Goal: Transaction & Acquisition: Purchase product/service

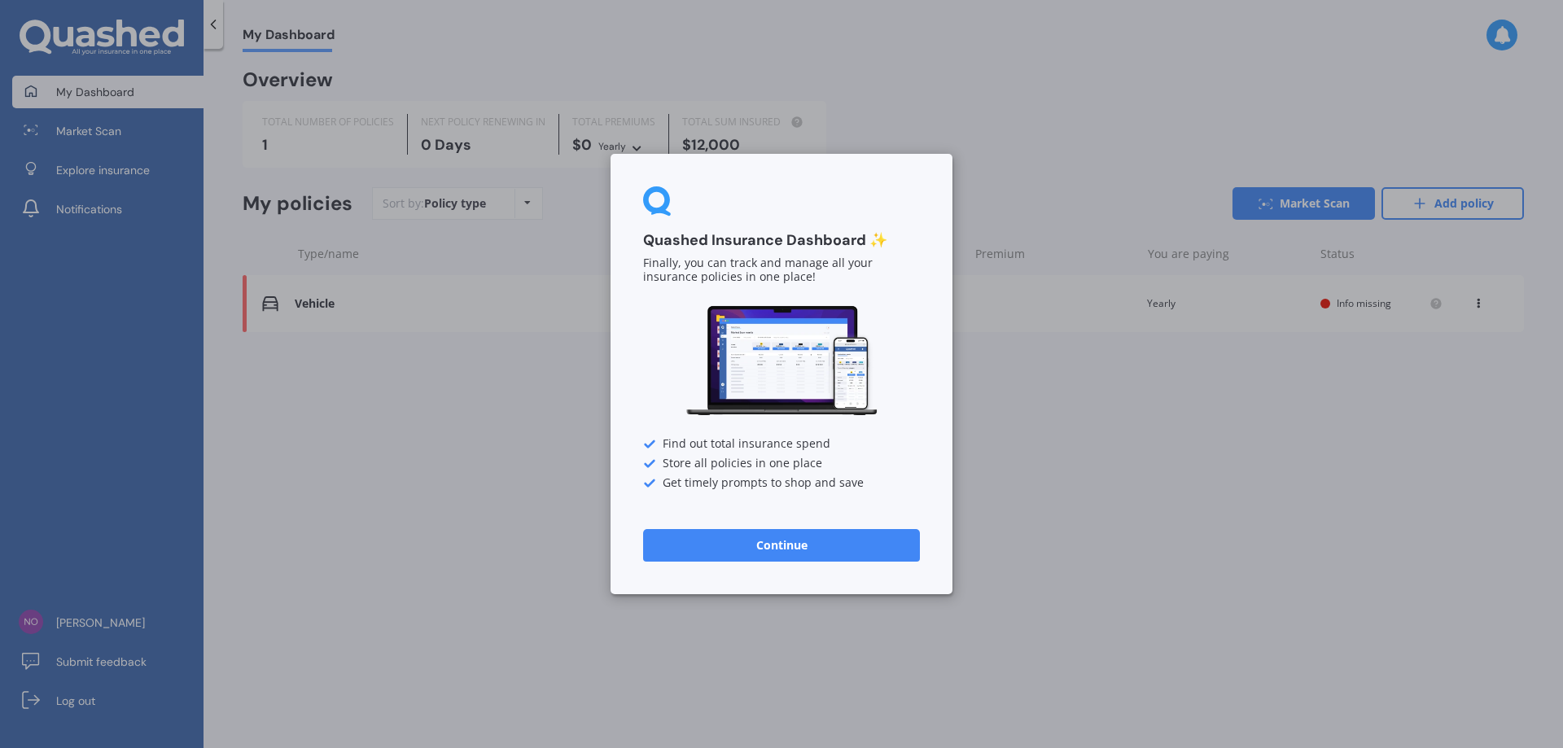
click at [783, 543] on button "Continue" at bounding box center [781, 545] width 277 height 33
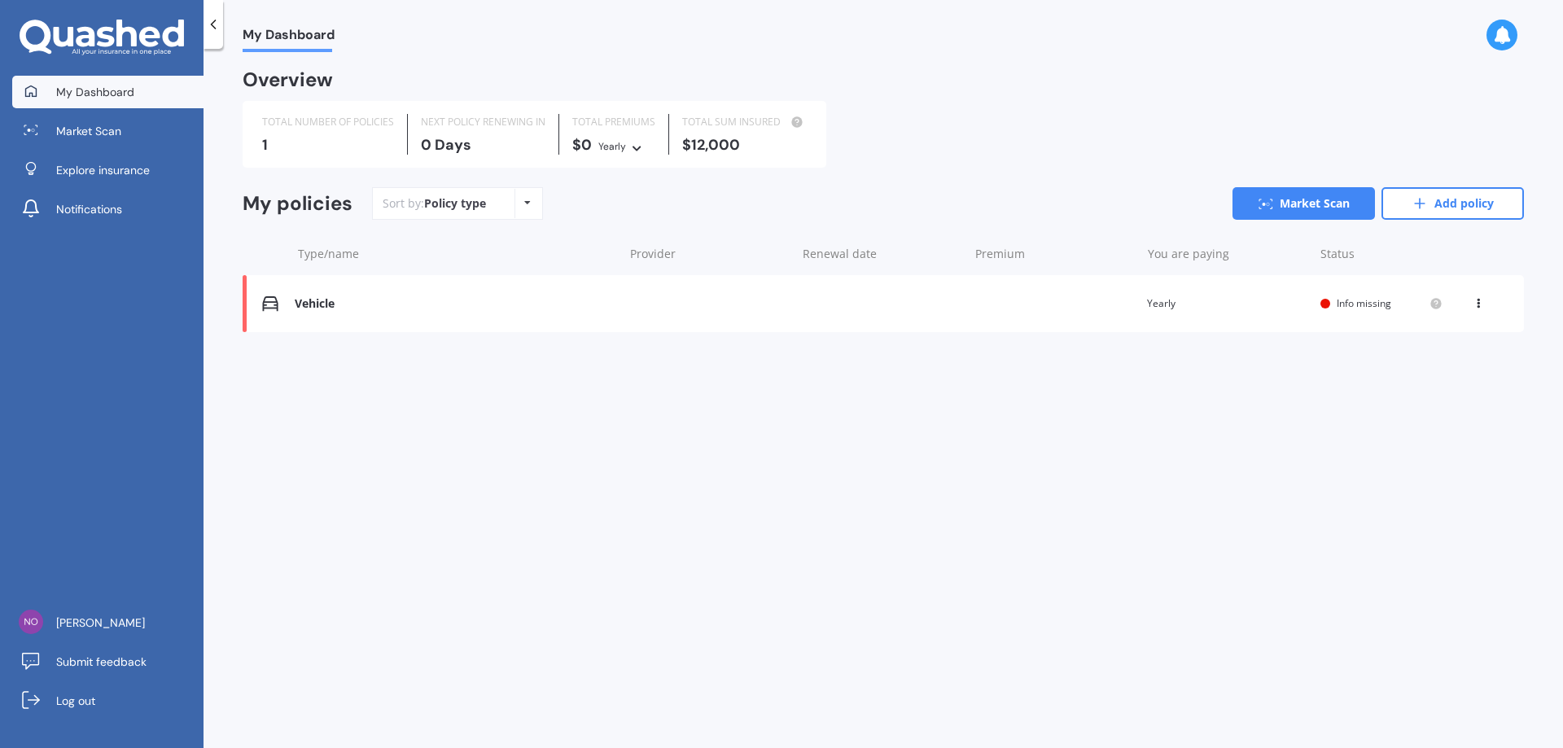
click at [514, 207] on div "Policy type Alphabetical Date added Renewing next" at bounding box center [526, 203] width 25 height 29
click at [554, 199] on div "Sort by: Policy type Policy type Alphabetical Date added Renewing next Market S…" at bounding box center [948, 203] width 1152 height 33
click at [318, 305] on div "Vehicle" at bounding box center [455, 304] width 320 height 14
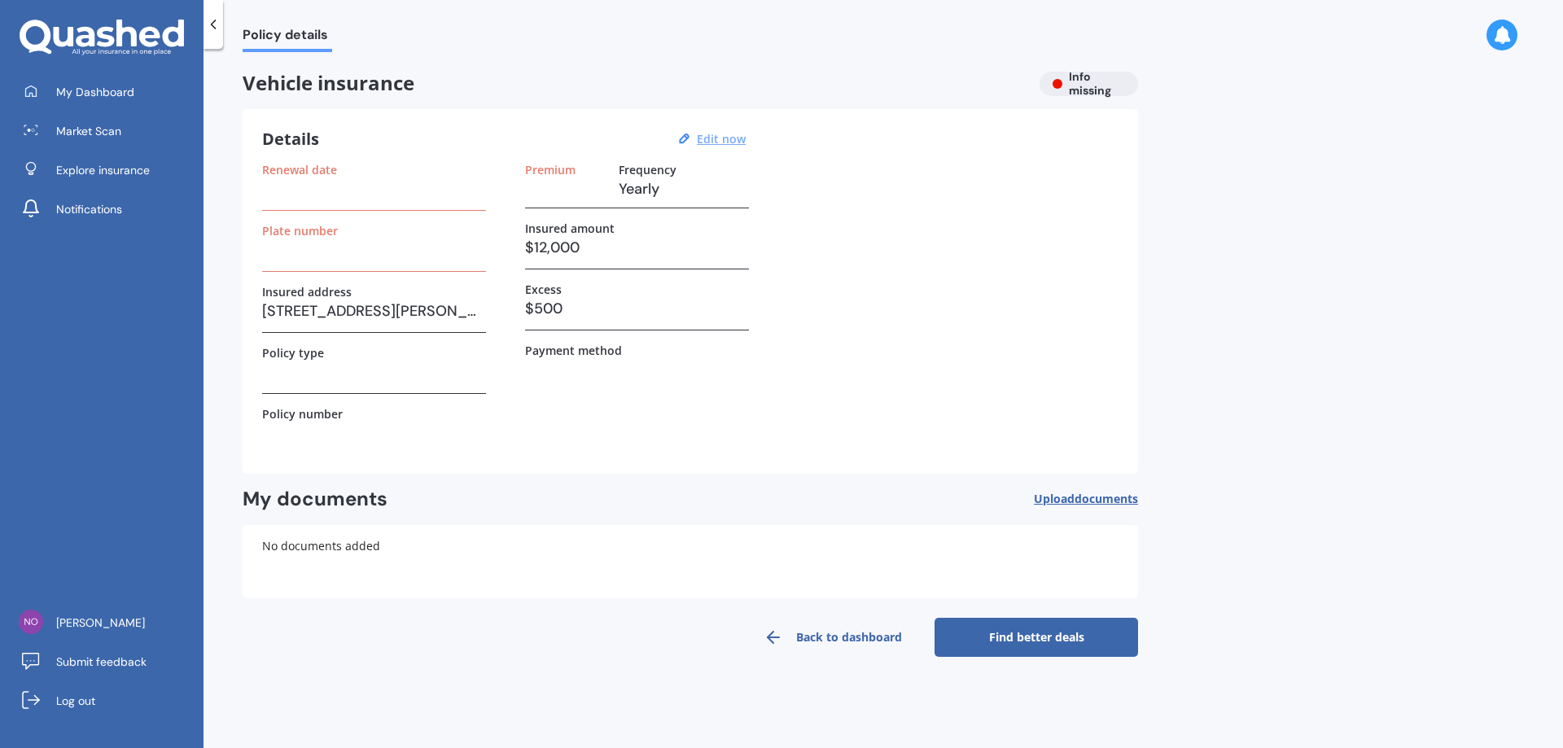
click at [728, 138] on u "Edit now" at bounding box center [721, 138] width 49 height 15
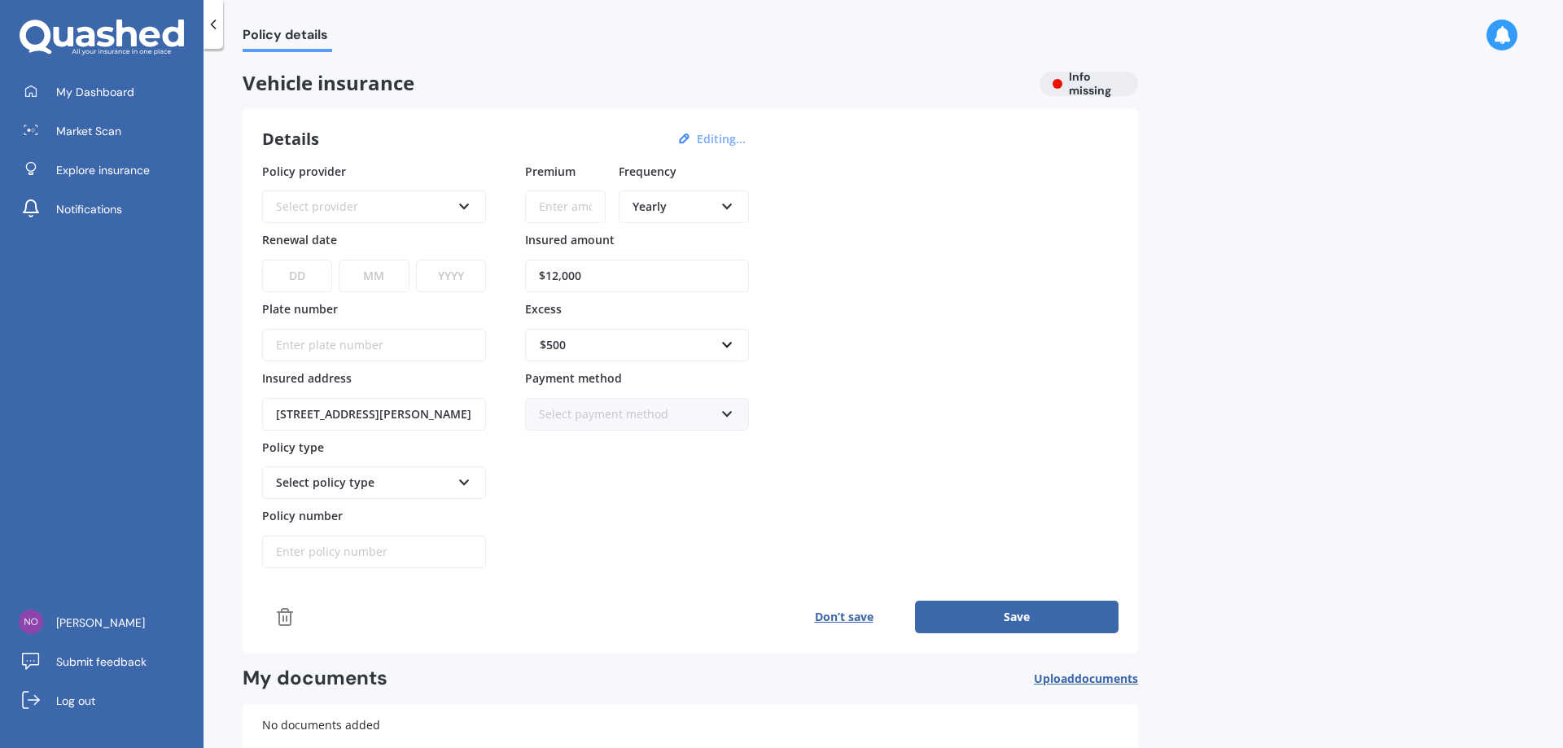
click at [916, 296] on div "Policy provider Select provider AA AMI AMP ANZ ASB [PERSON_NAME] Ando Assurant …" at bounding box center [690, 366] width 856 height 406
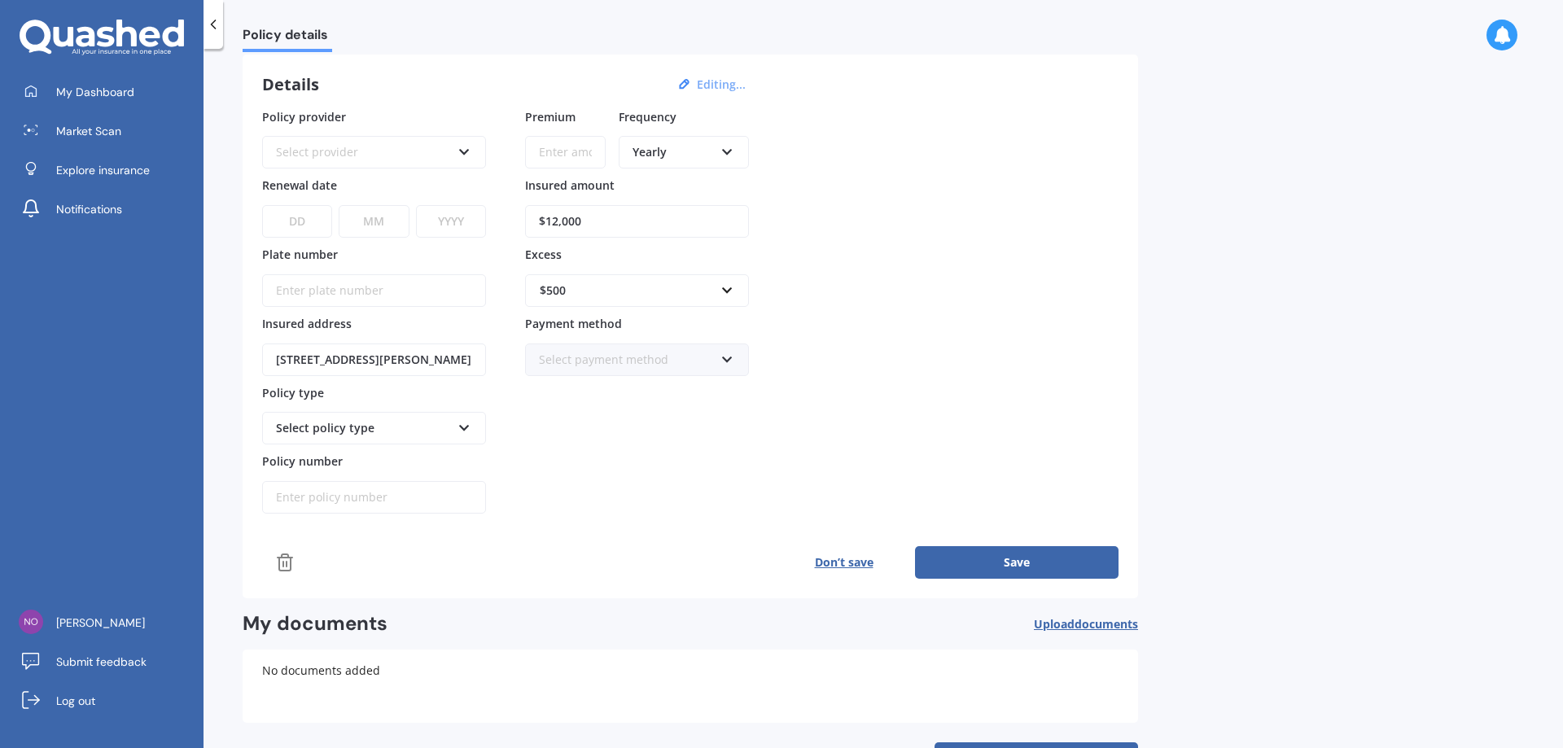
scroll to position [117, 0]
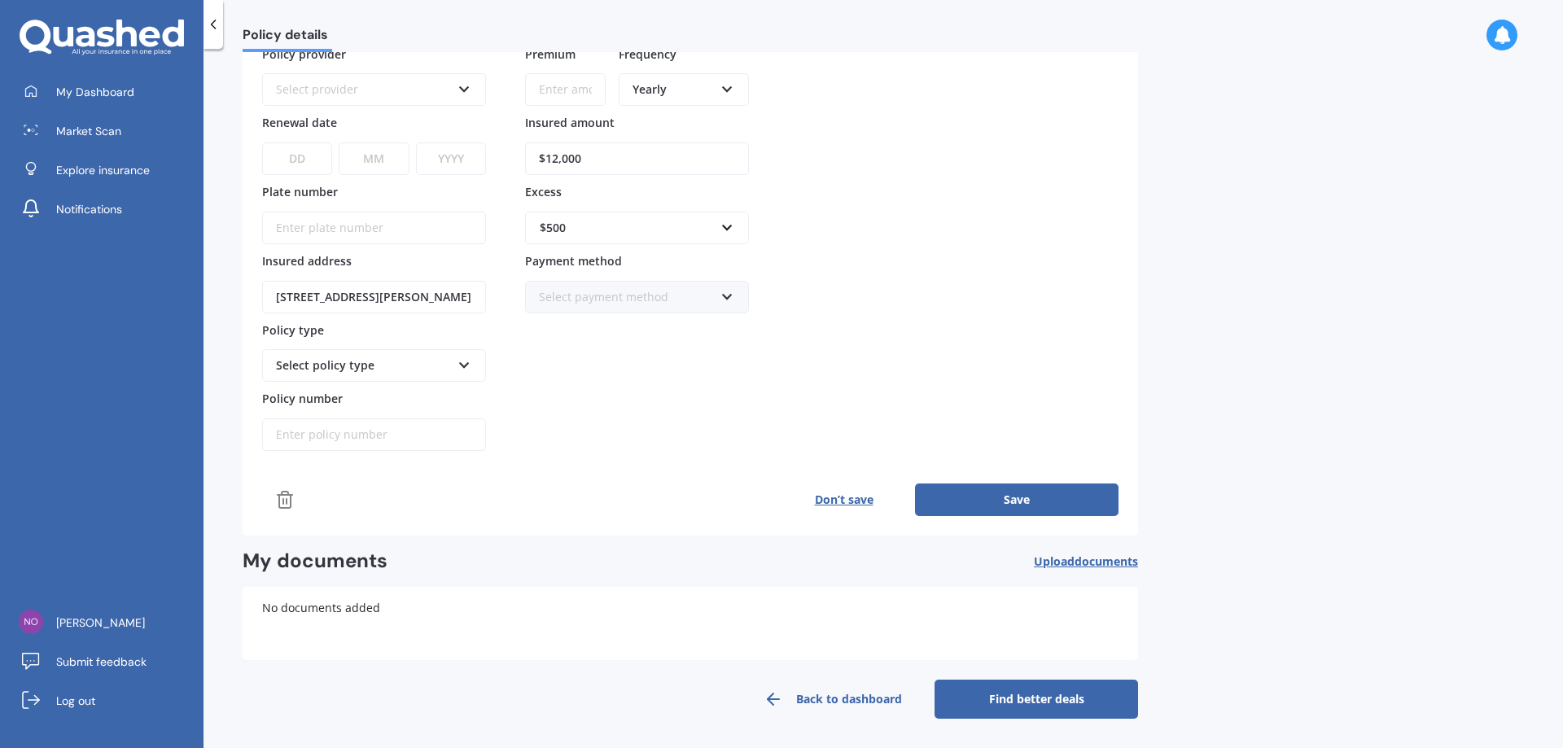
click at [815, 699] on link "Back to dashboard" at bounding box center [832, 699] width 203 height 39
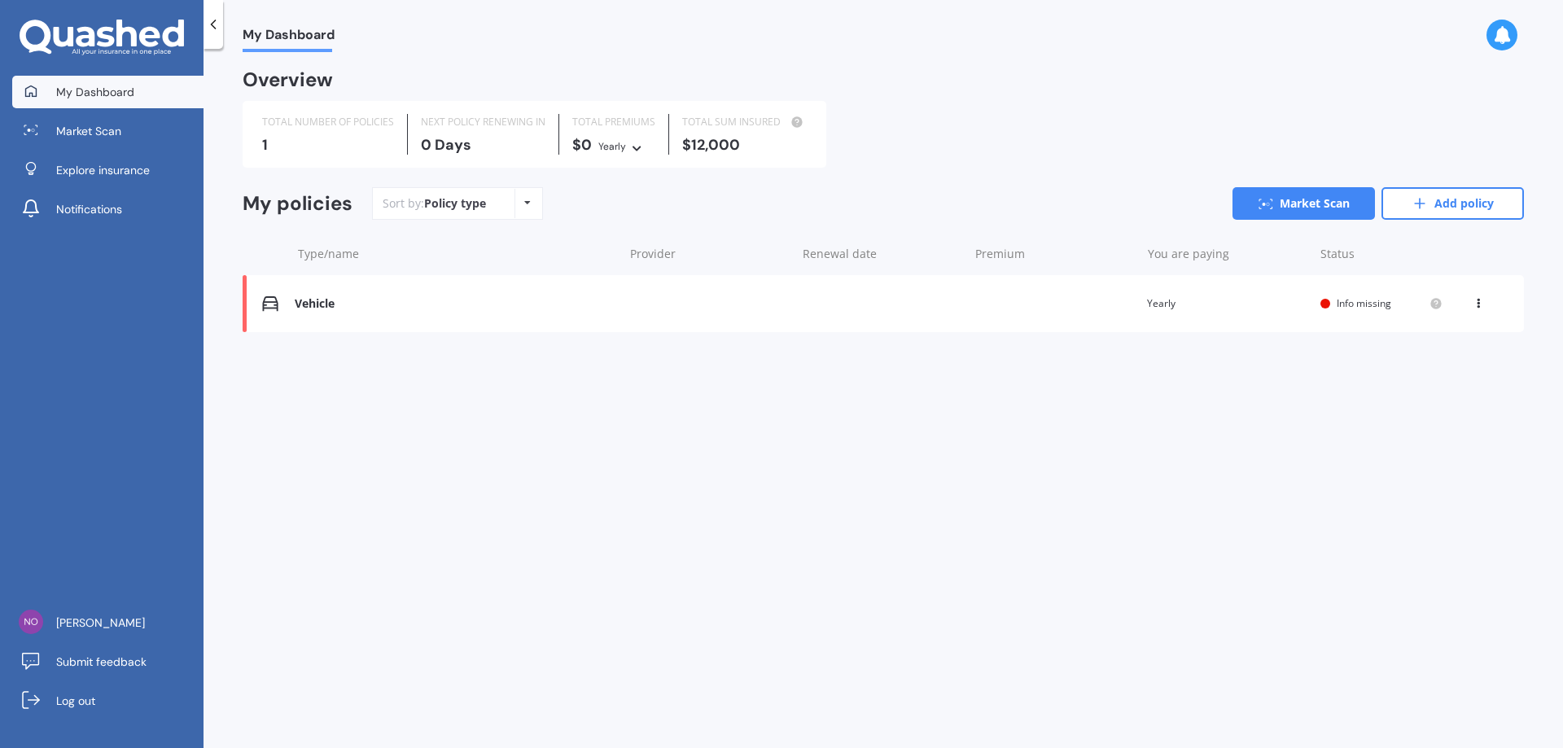
click at [1104, 444] on div "My Dashboard Overview TOTAL NUMBER OF POLICIES 1 NEXT POLICY RENEWING [DATE] TO…" at bounding box center [882, 401] width 1359 height 699
click at [1437, 199] on link "Add policy" at bounding box center [1452, 203] width 142 height 33
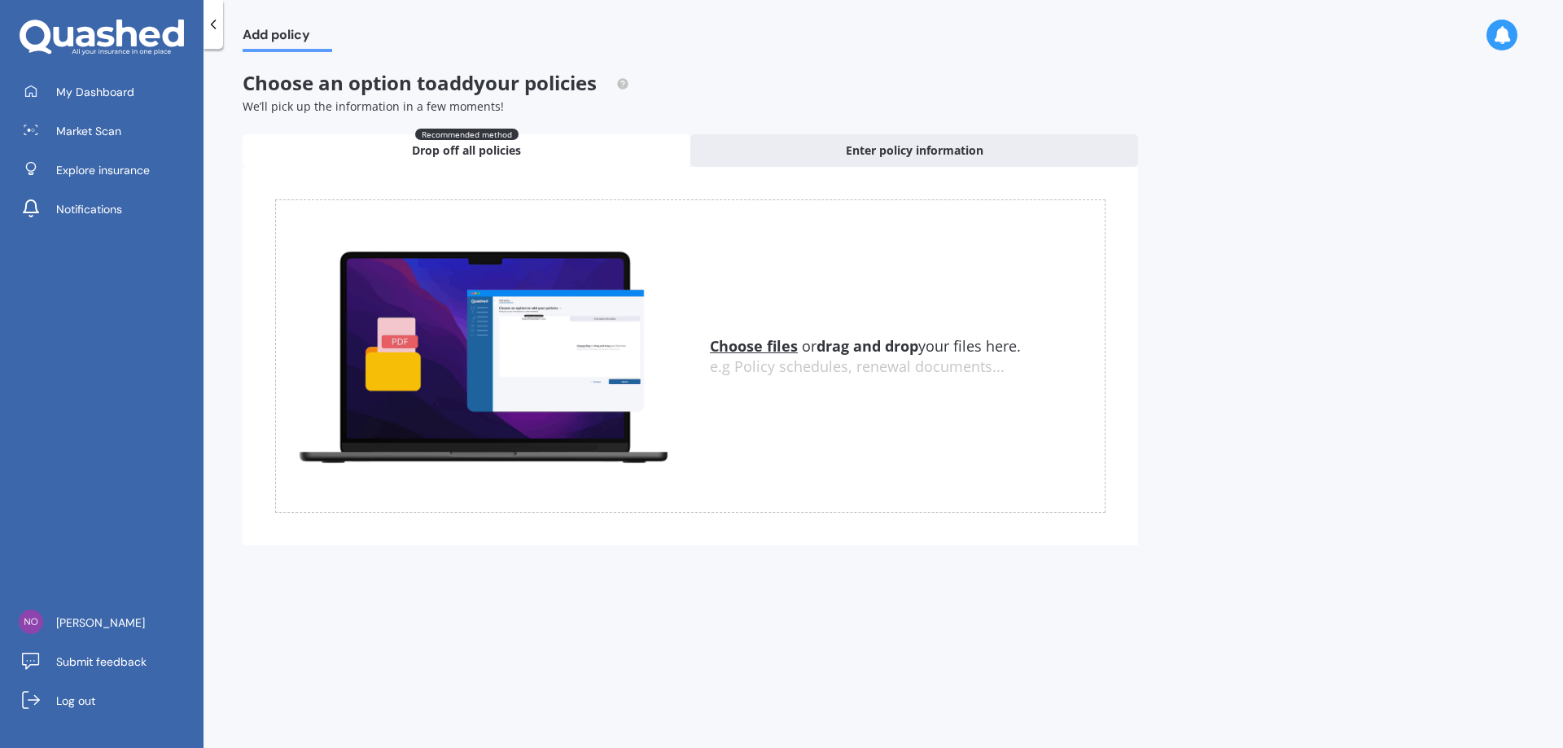
click at [784, 72] on div "Choose an option to add your policies We’ll pick up the information in a few mo…" at bounding box center [690, 93] width 895 height 43
click at [85, 165] on span "Explore insurance" at bounding box center [103, 170] width 94 height 16
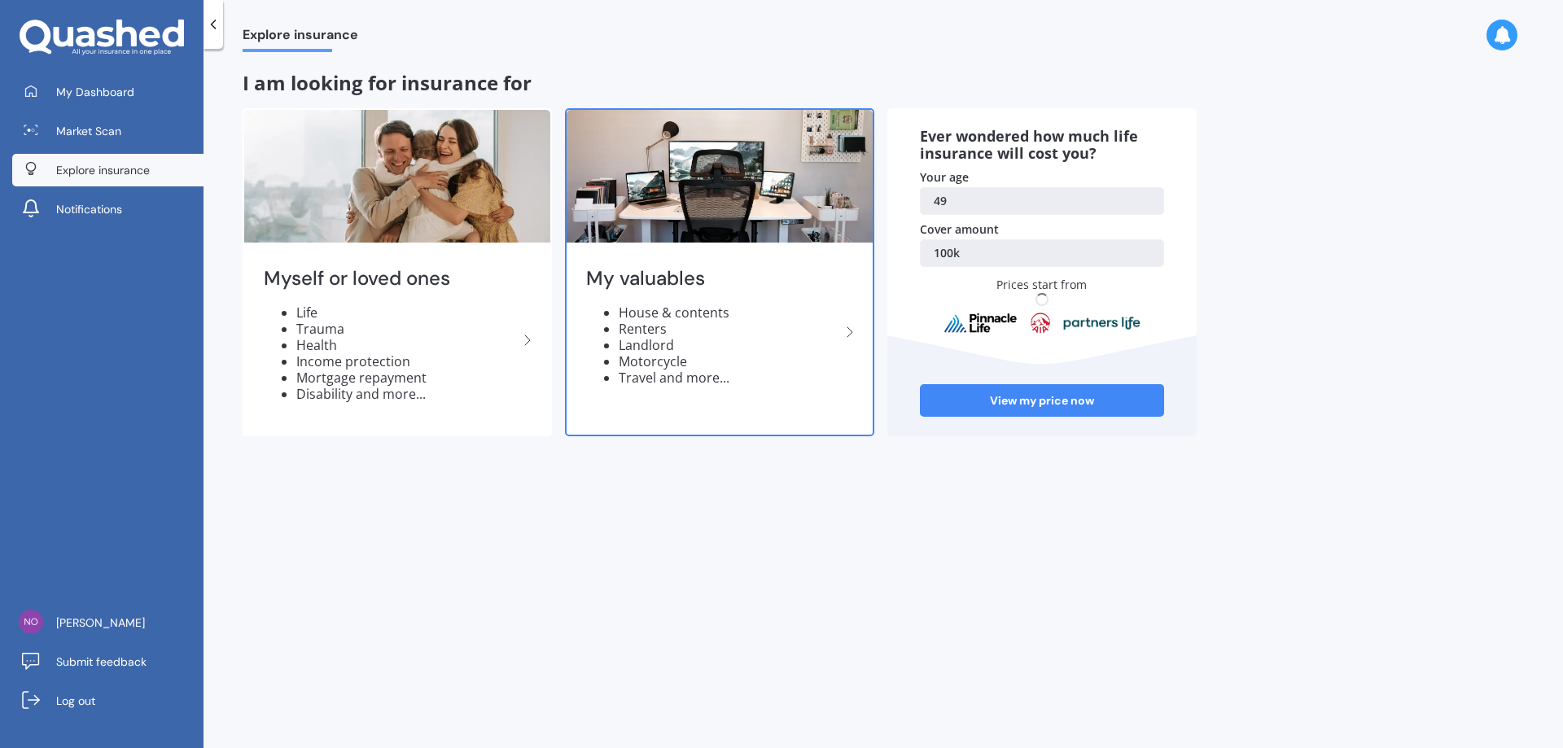
click at [745, 360] on li "Motorcycle" at bounding box center [729, 361] width 221 height 16
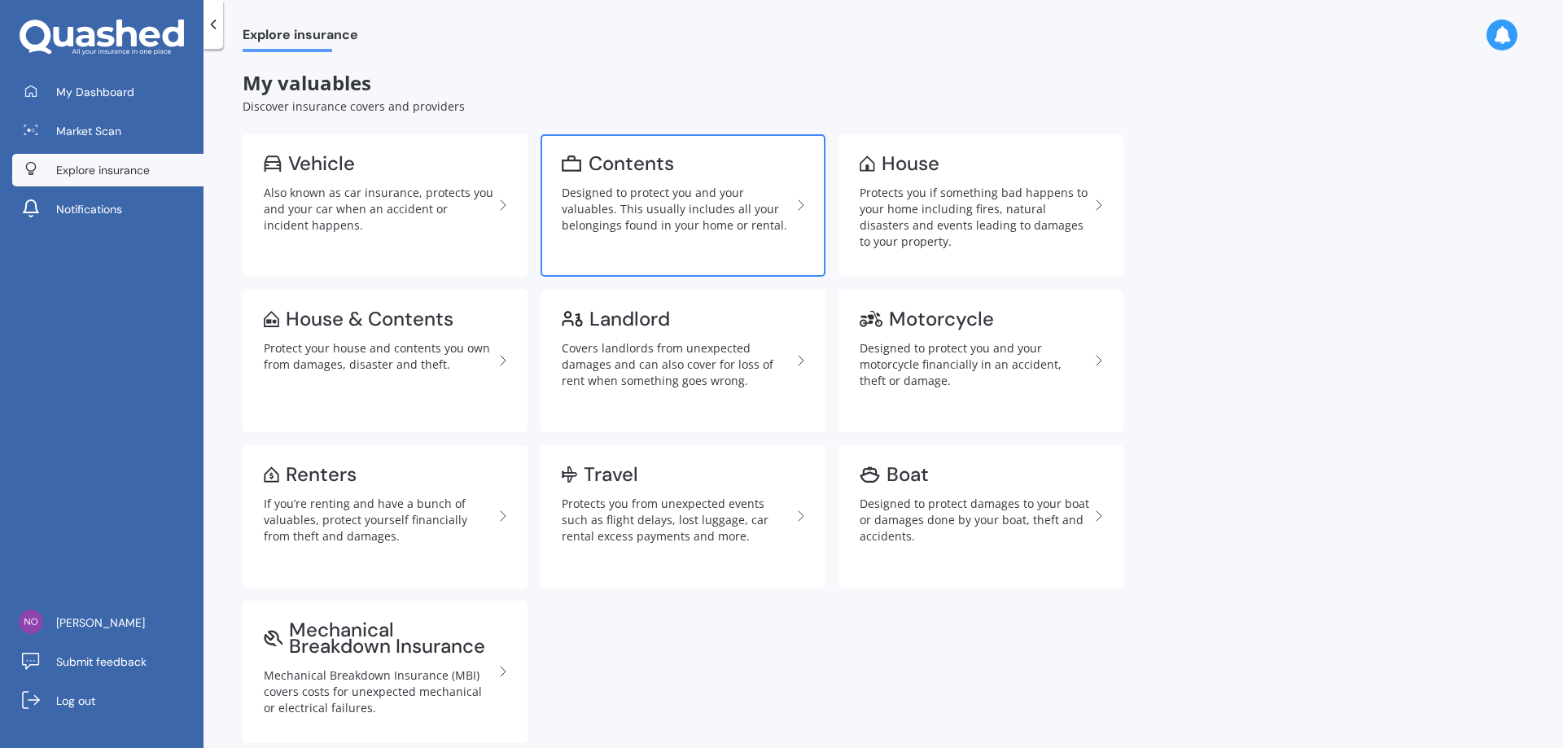
click at [675, 232] on div "Designed to protect you and your valuables. This usually includes all your belo…" at bounding box center [676, 209] width 229 height 49
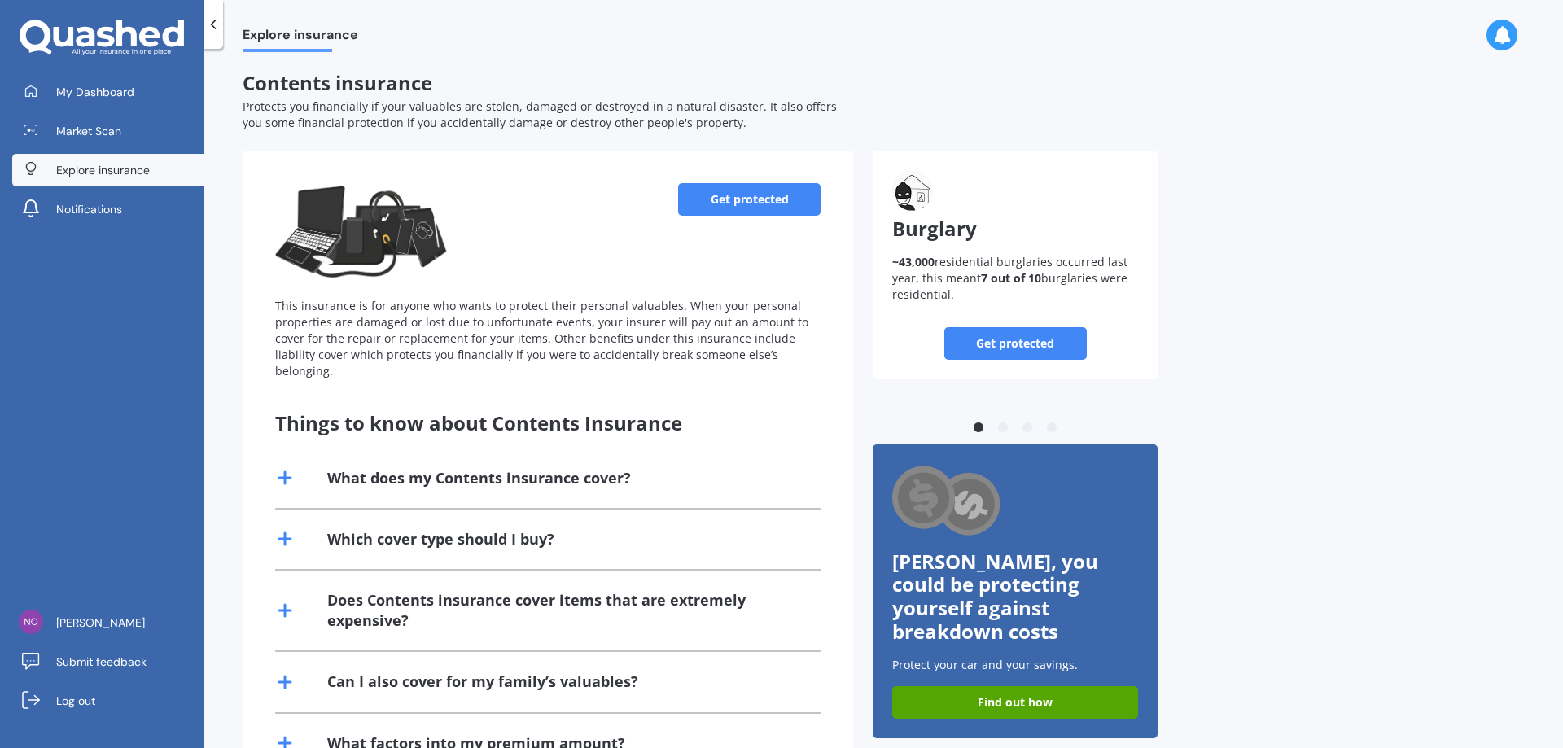
click at [994, 334] on link "Get protected" at bounding box center [1015, 343] width 142 height 33
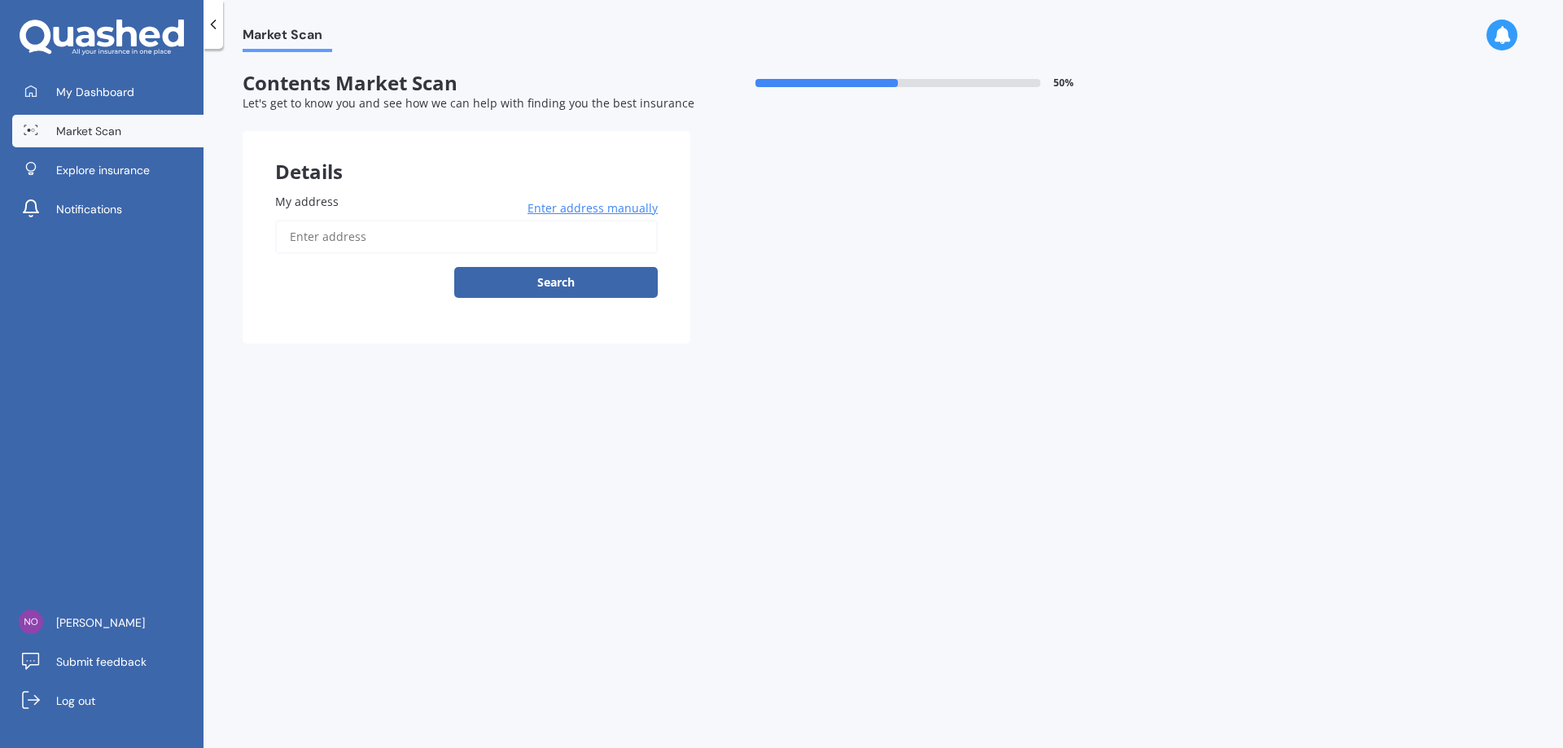
click at [356, 243] on input "My address" at bounding box center [466, 237] width 382 height 34
type input "[STREET_ADDRESS]"
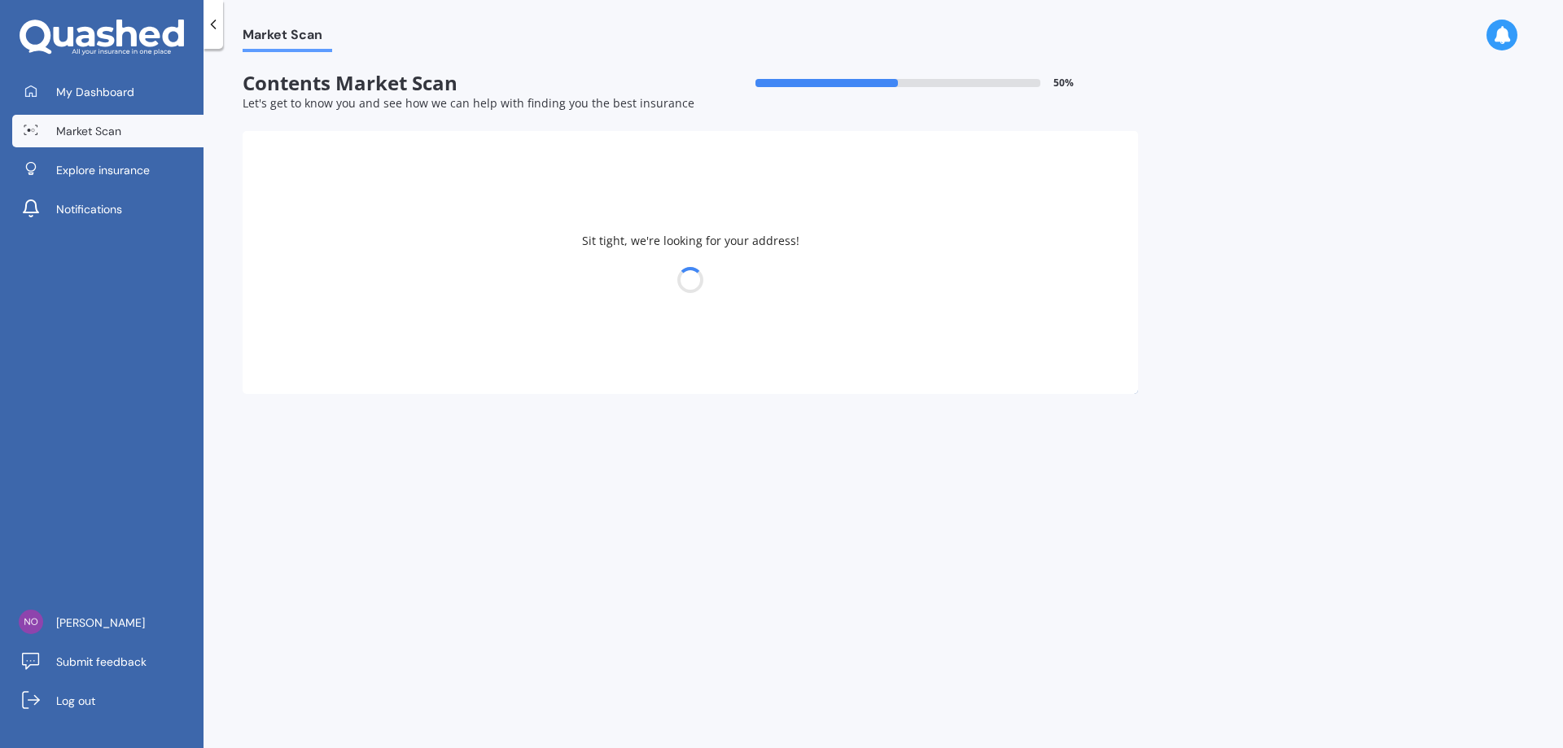
select select "15"
select select "03"
select select "1976"
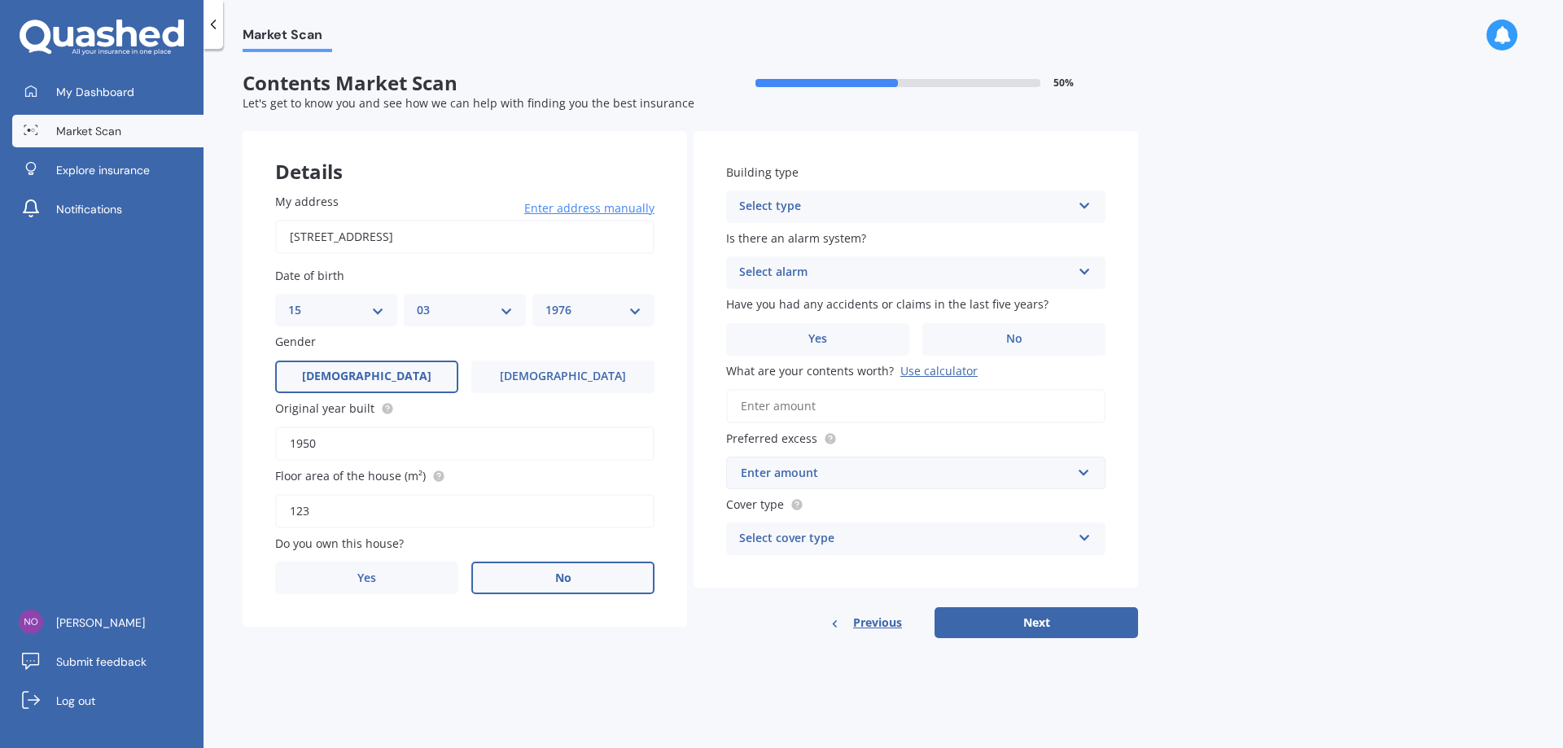
click at [552, 568] on label "No" at bounding box center [562, 578] width 183 height 33
click at [0, 0] on input "No" at bounding box center [0, 0] width 0 height 0
click at [424, 642] on div "Select occupant" at bounding box center [454, 645] width 332 height 20
click at [323, 675] on span "Tenant" at bounding box center [308, 675] width 39 height 15
click at [875, 212] on div "Select type" at bounding box center [905, 207] width 332 height 20
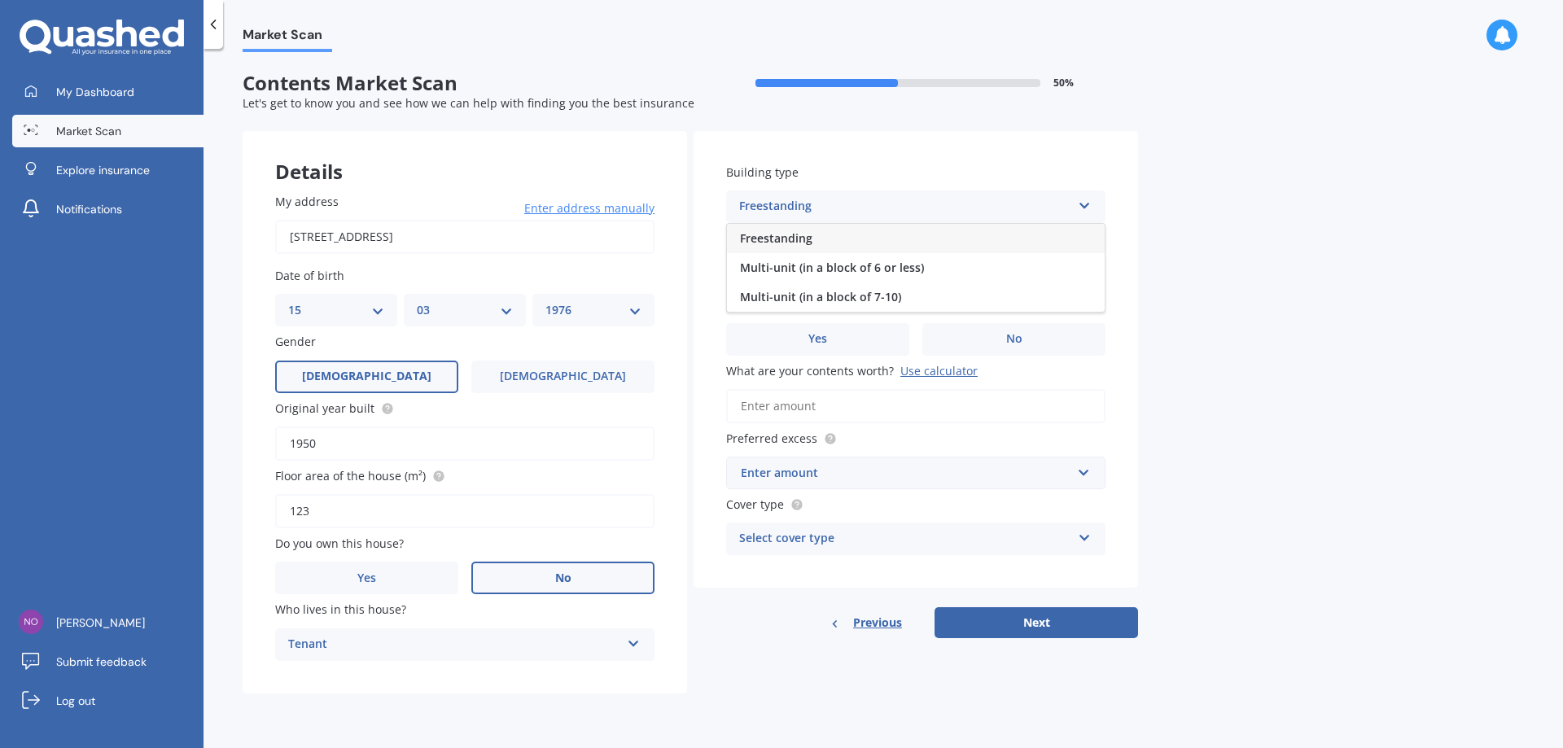
click at [820, 248] on div "Freestanding" at bounding box center [916, 238] width 378 height 29
click at [887, 273] on div "Select alarm" at bounding box center [905, 273] width 332 height 20
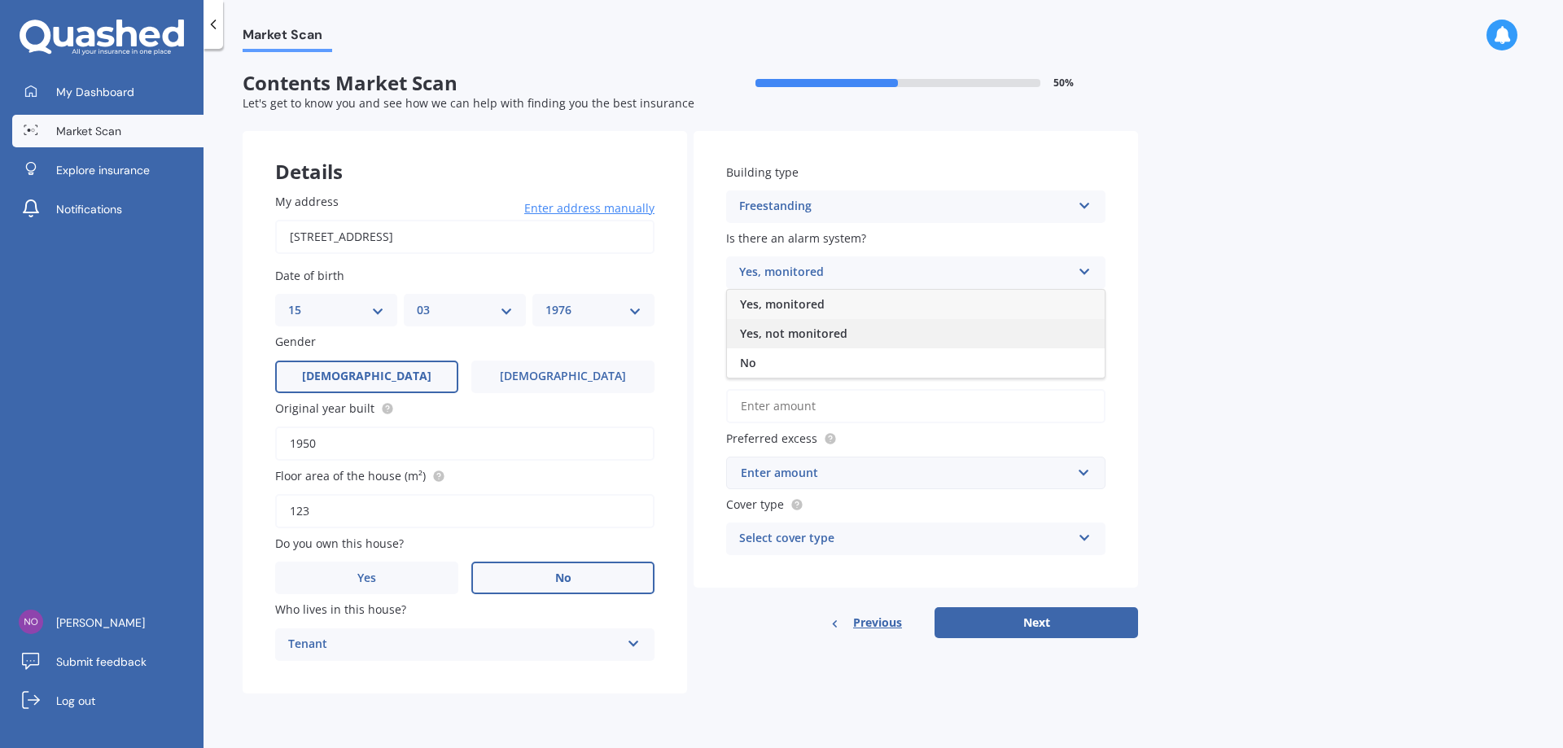
click at [785, 331] on span "Yes, not monitored" at bounding box center [793, 333] width 107 height 15
click at [1013, 336] on span "No" at bounding box center [1014, 339] width 16 height 14
click at [0, 0] on input "No" at bounding box center [0, 0] width 0 height 0
click at [778, 413] on input "What are your contents worth? Use calculator" at bounding box center [915, 406] width 379 height 34
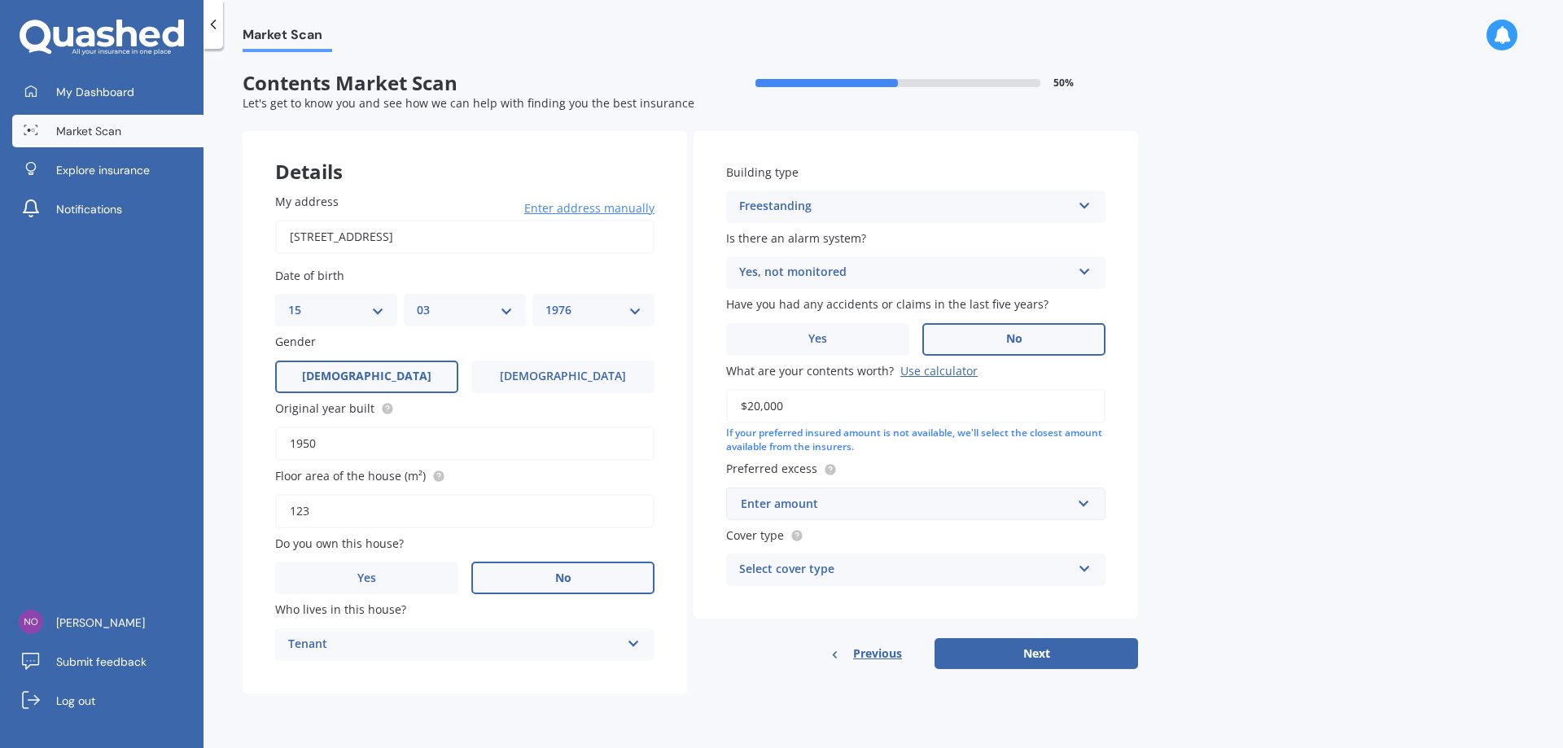
type input "$20,000"
click at [1458, 456] on div "Market Scan Contents Market Scan 50 % Let's get to know you and see how we can …" at bounding box center [882, 401] width 1359 height 699
click at [1042, 496] on div "Enter amount" at bounding box center [906, 504] width 330 height 18
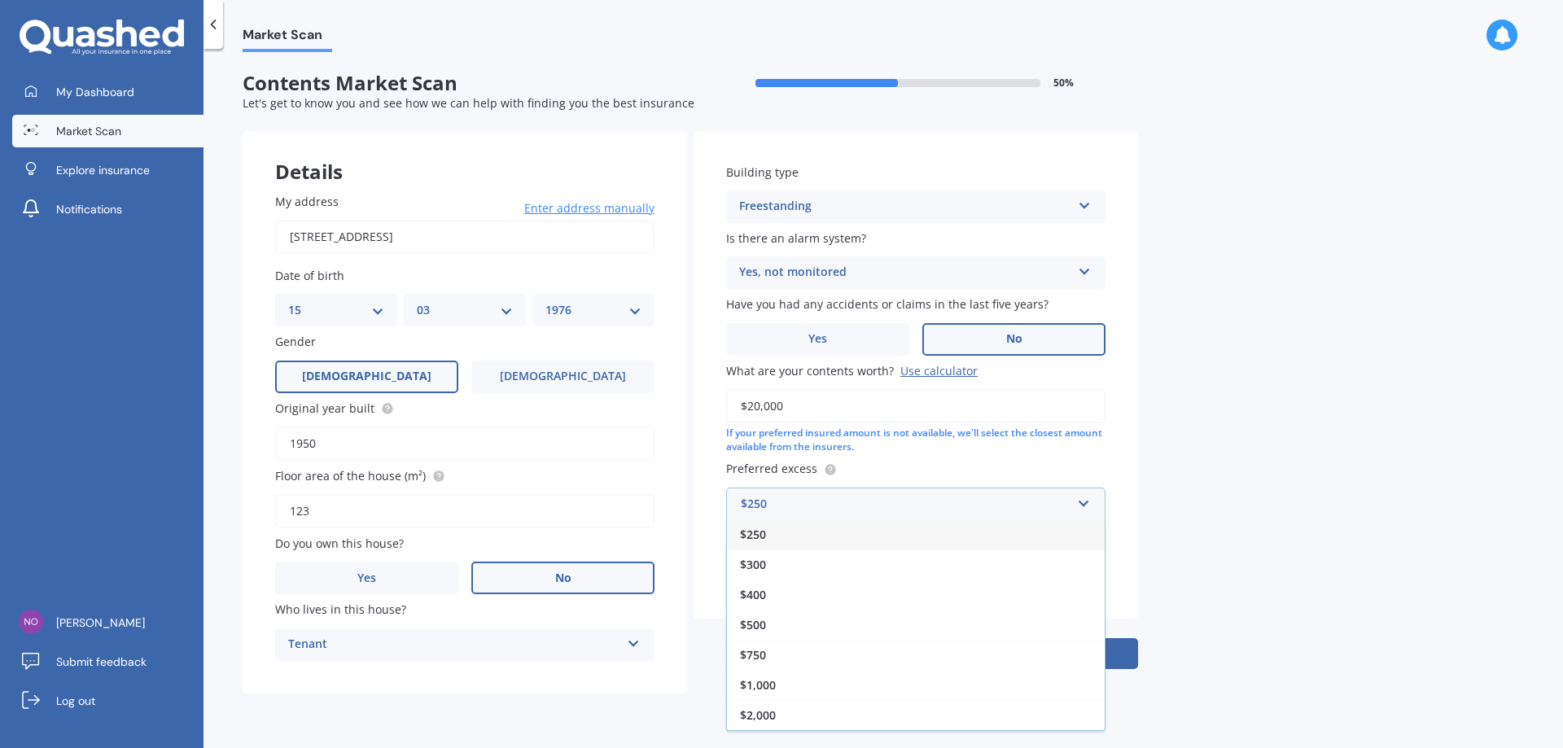
click at [802, 537] on div "$250" at bounding box center [916, 534] width 378 height 30
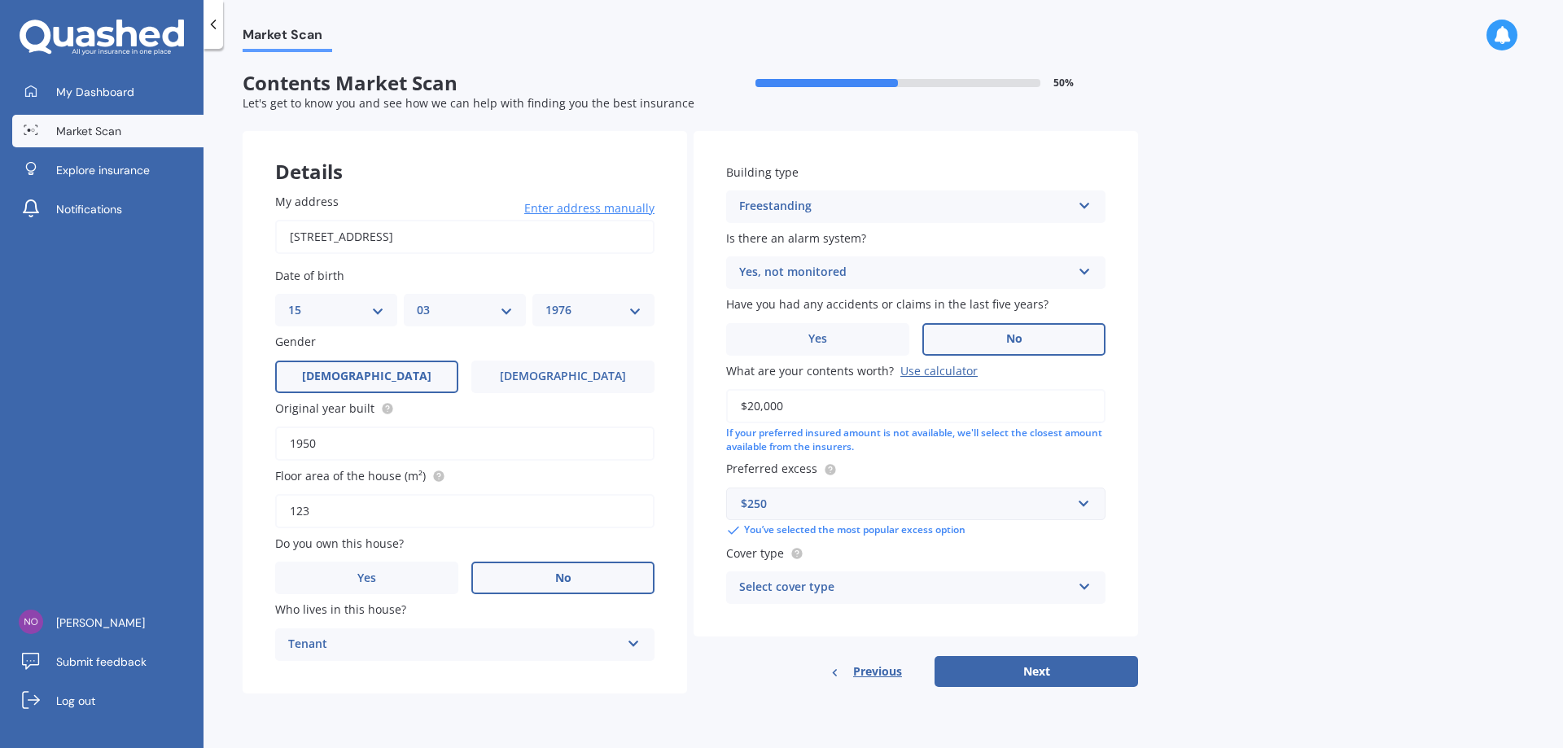
click at [1036, 584] on div "Select cover type" at bounding box center [905, 588] width 332 height 20
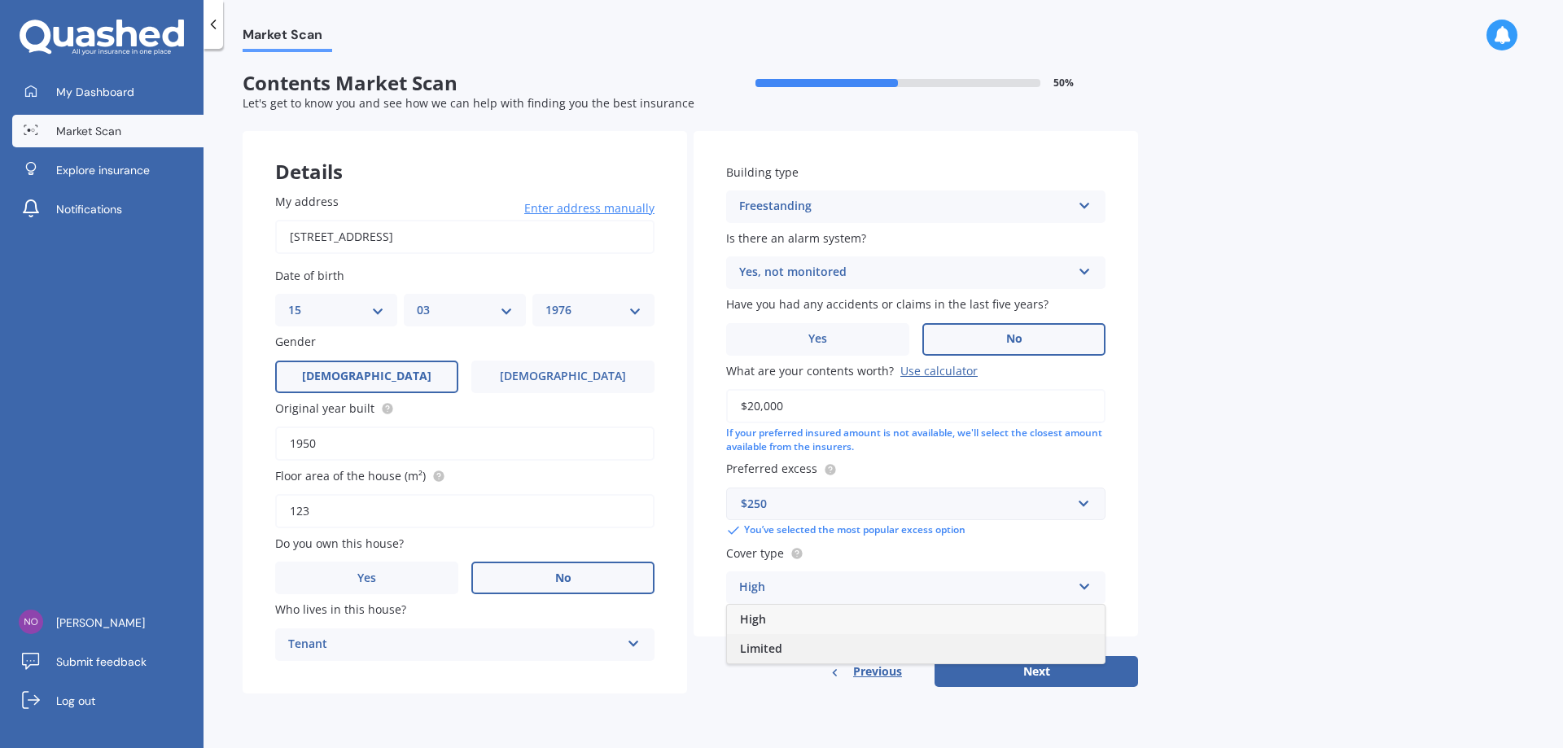
click at [812, 642] on div "Limited" at bounding box center [916, 648] width 378 height 29
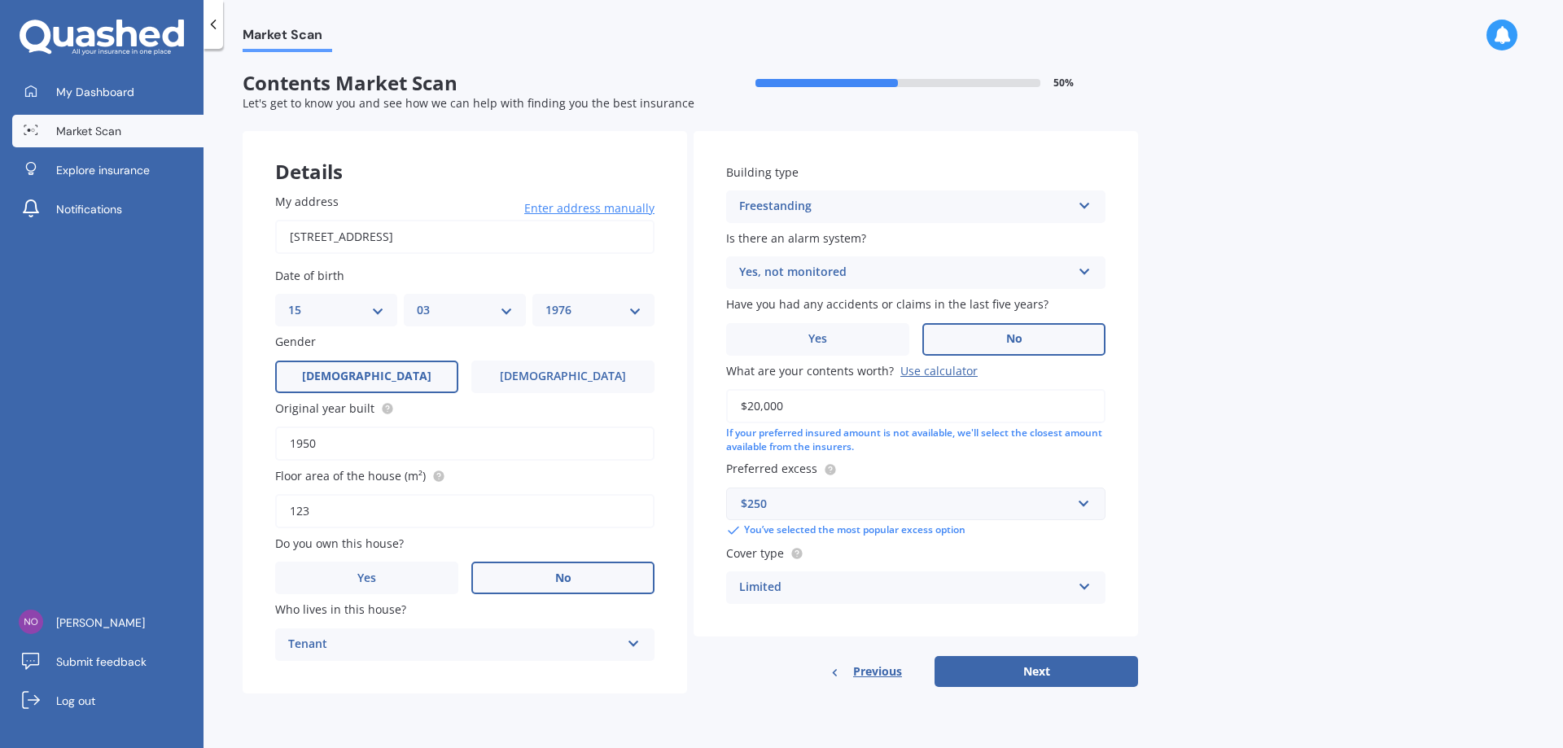
click at [924, 589] on div "Limited" at bounding box center [905, 588] width 332 height 20
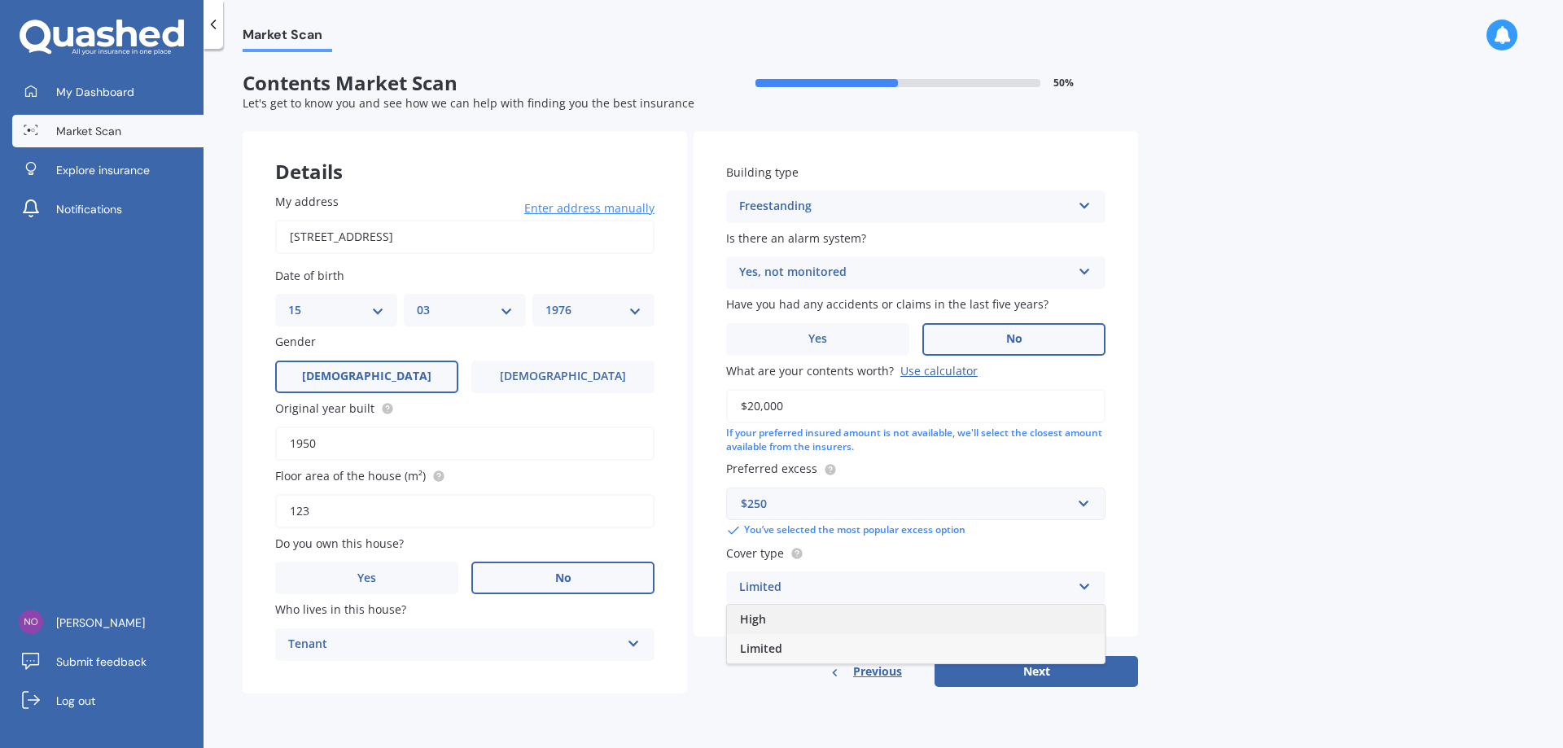
click at [792, 626] on div "High" at bounding box center [916, 619] width 378 height 29
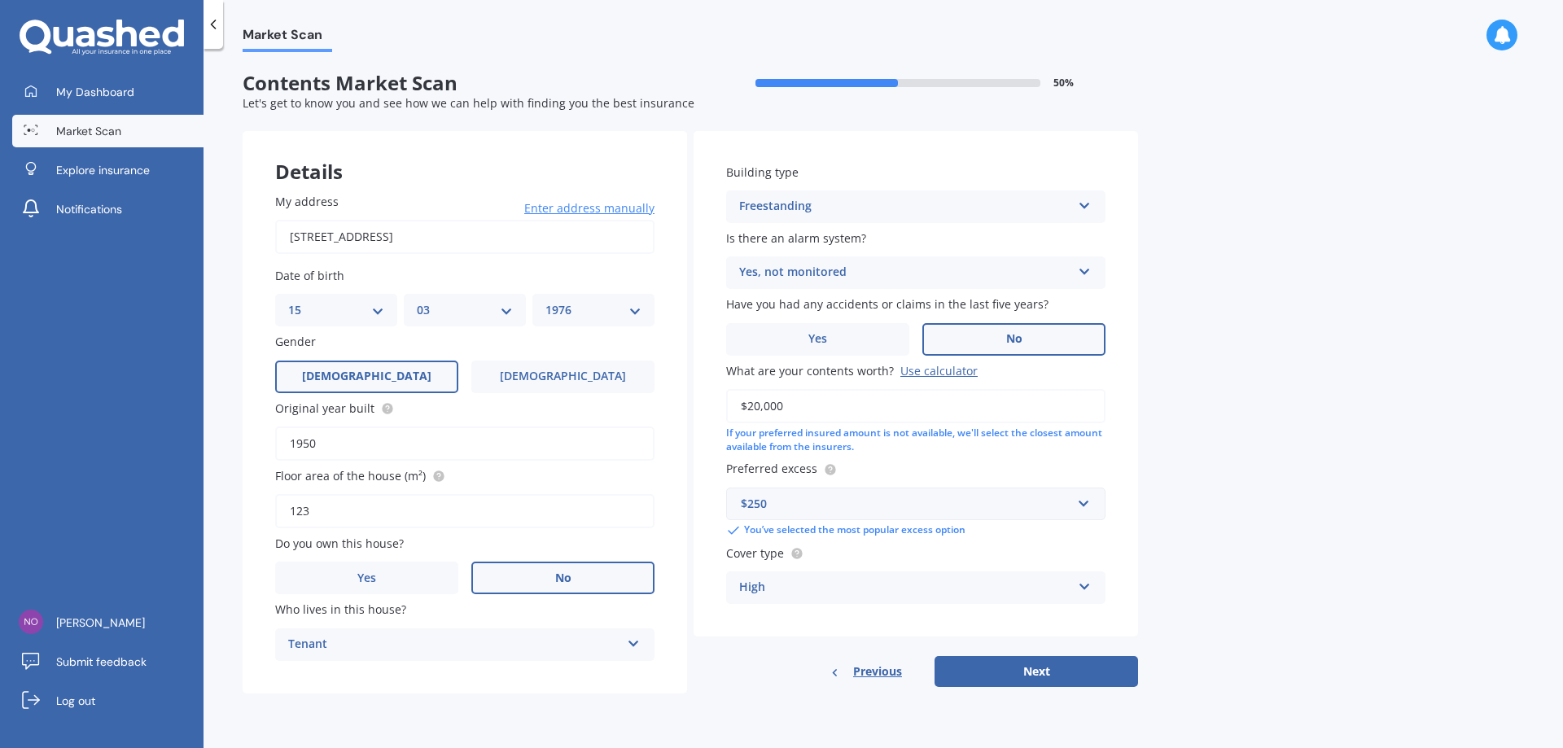
click at [842, 597] on div "High" at bounding box center [905, 588] width 332 height 20
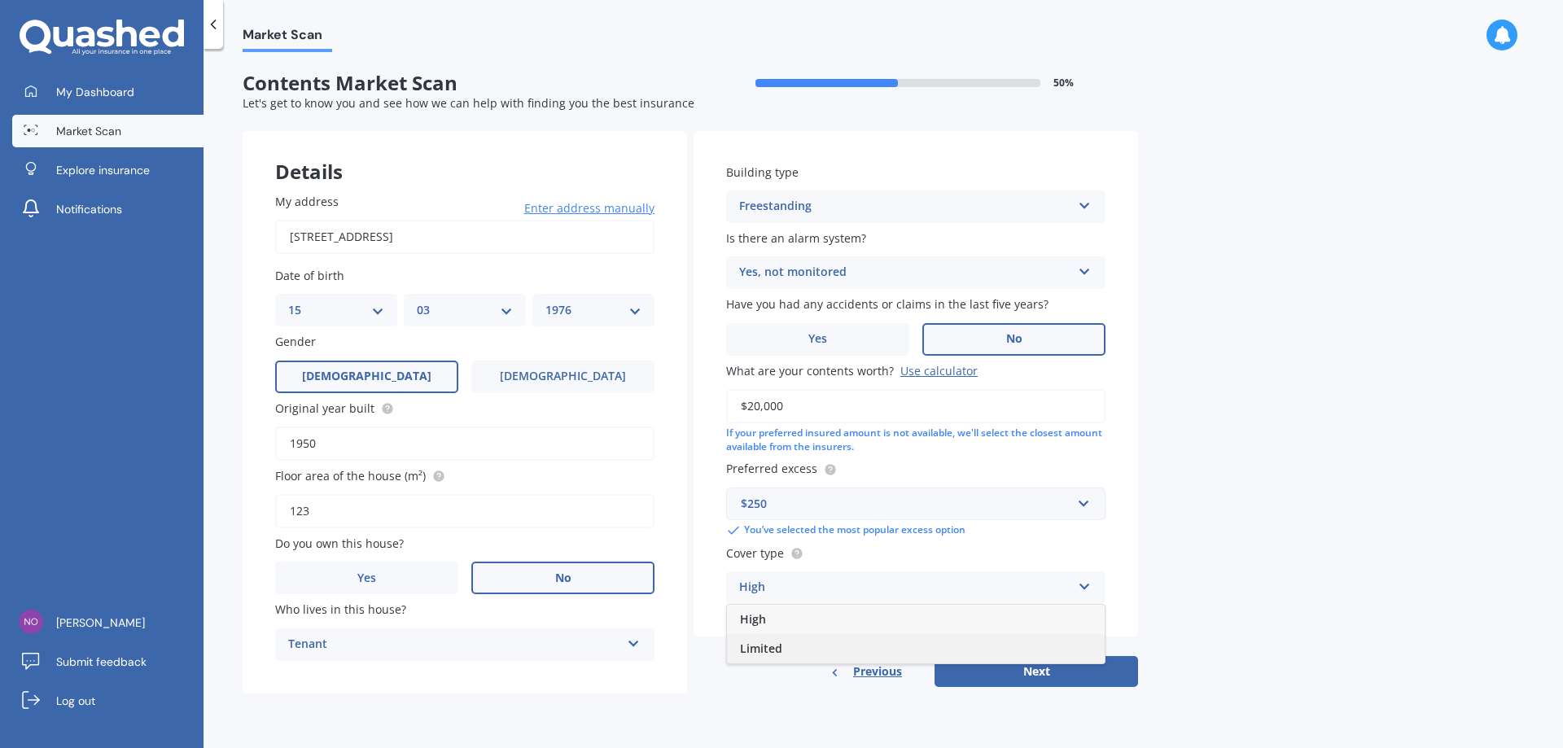
click at [777, 646] on span "Limited" at bounding box center [761, 647] width 42 height 15
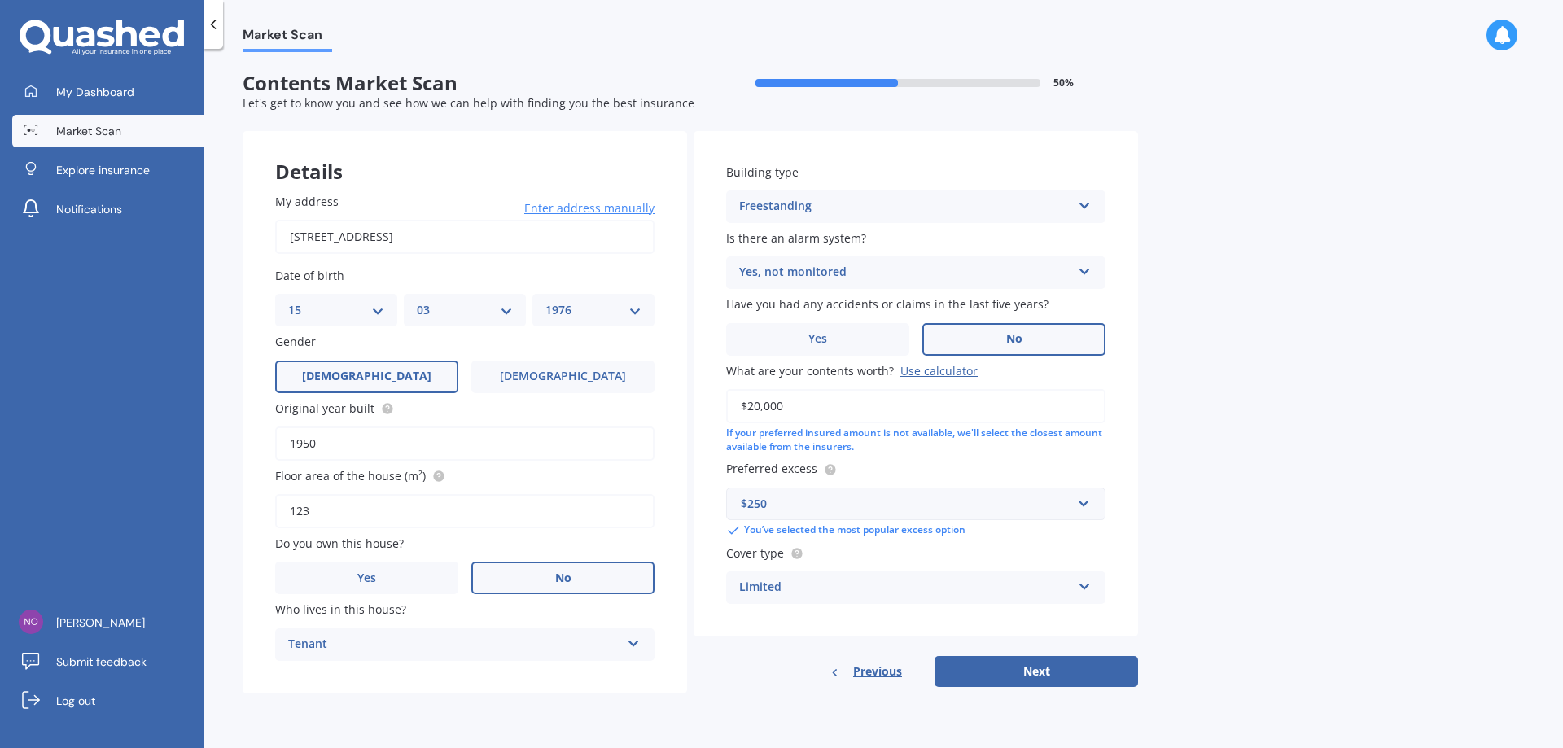
click at [1200, 498] on div "Market Scan Contents Market Scan 50 % Let's get to know you and see how we can …" at bounding box center [882, 401] width 1359 height 699
click at [999, 683] on button "Next" at bounding box center [1035, 671] width 203 height 31
select select "15"
select select "03"
select select "1976"
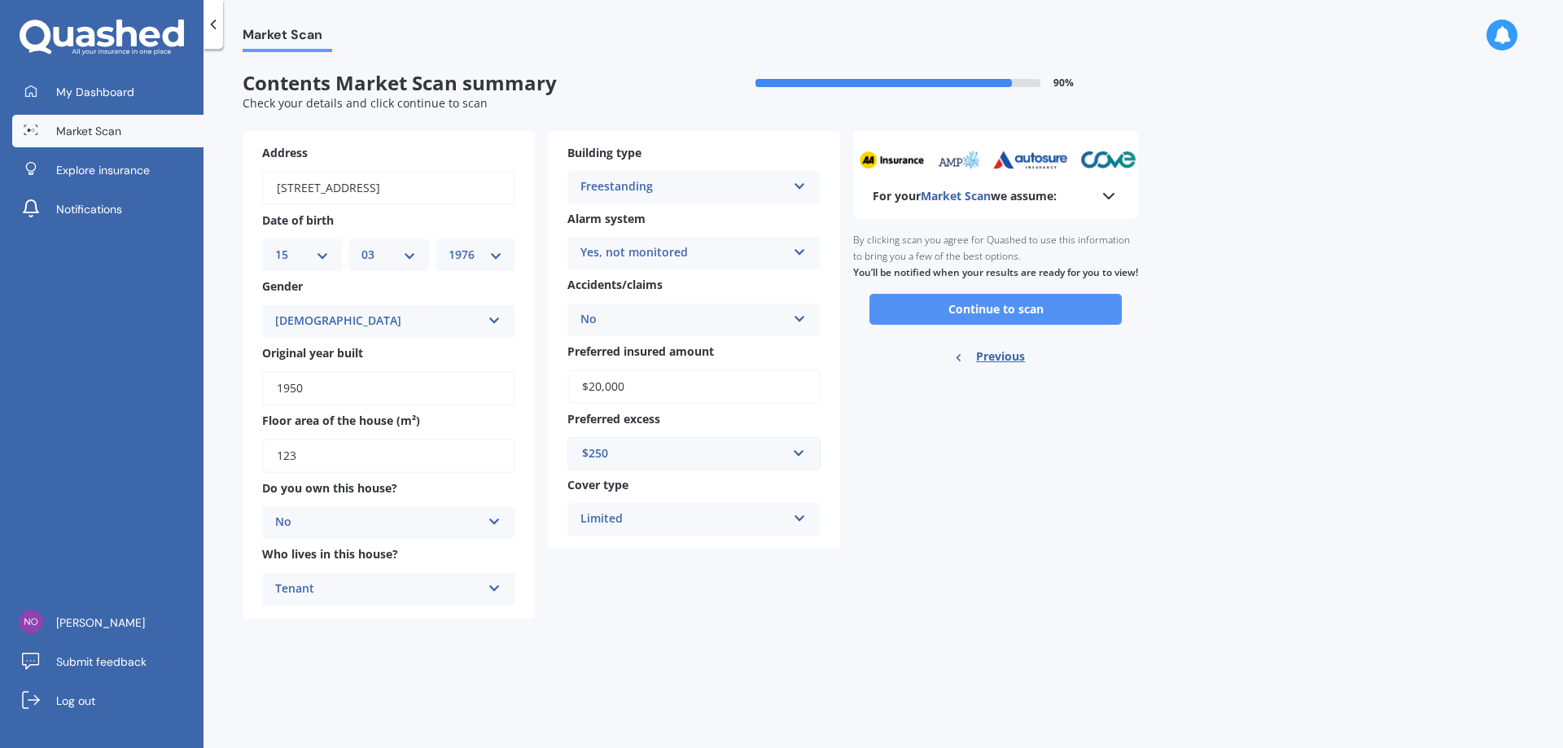
click at [977, 324] on button "Continue to scan" at bounding box center [995, 309] width 252 height 31
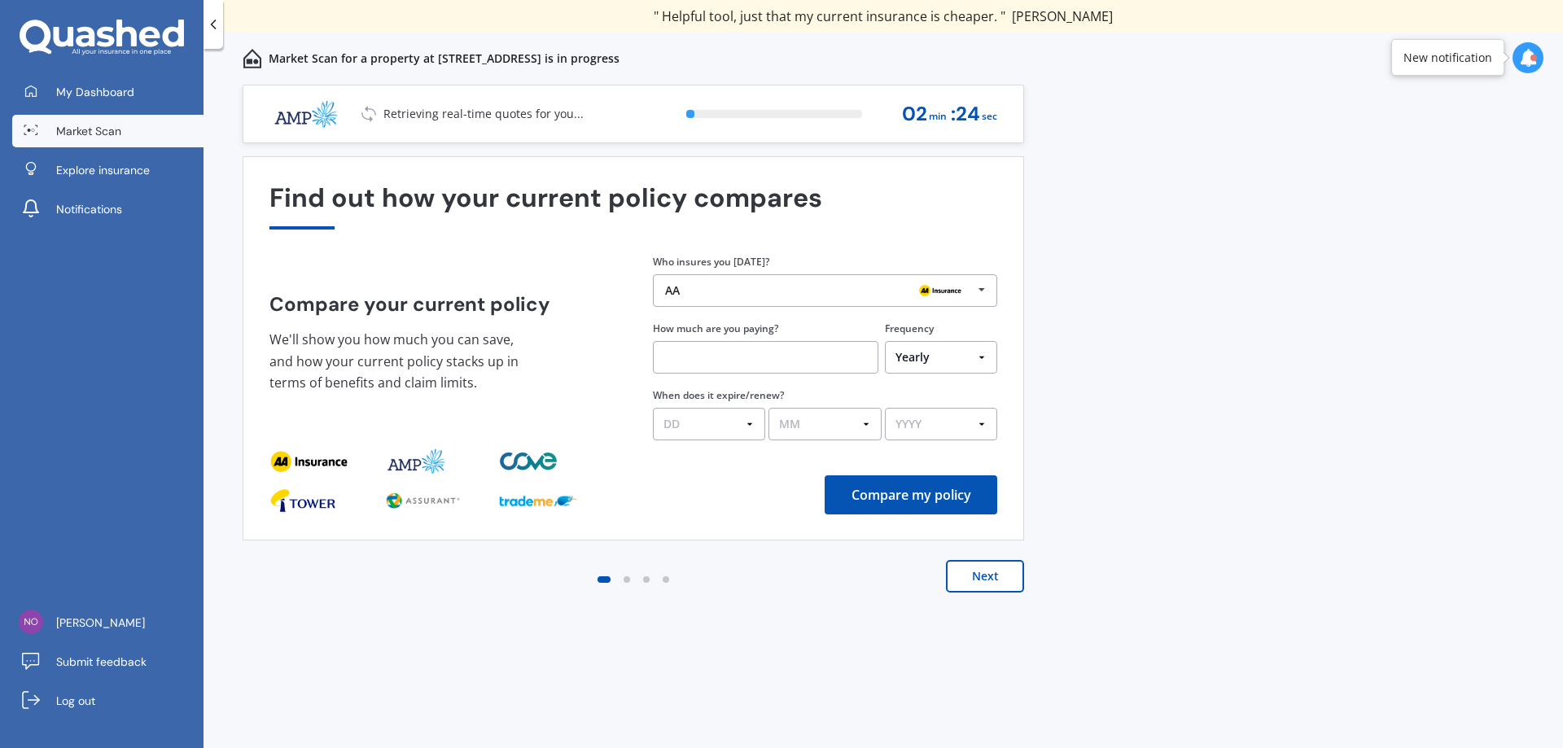
click at [979, 575] on button "Next" at bounding box center [985, 576] width 78 height 33
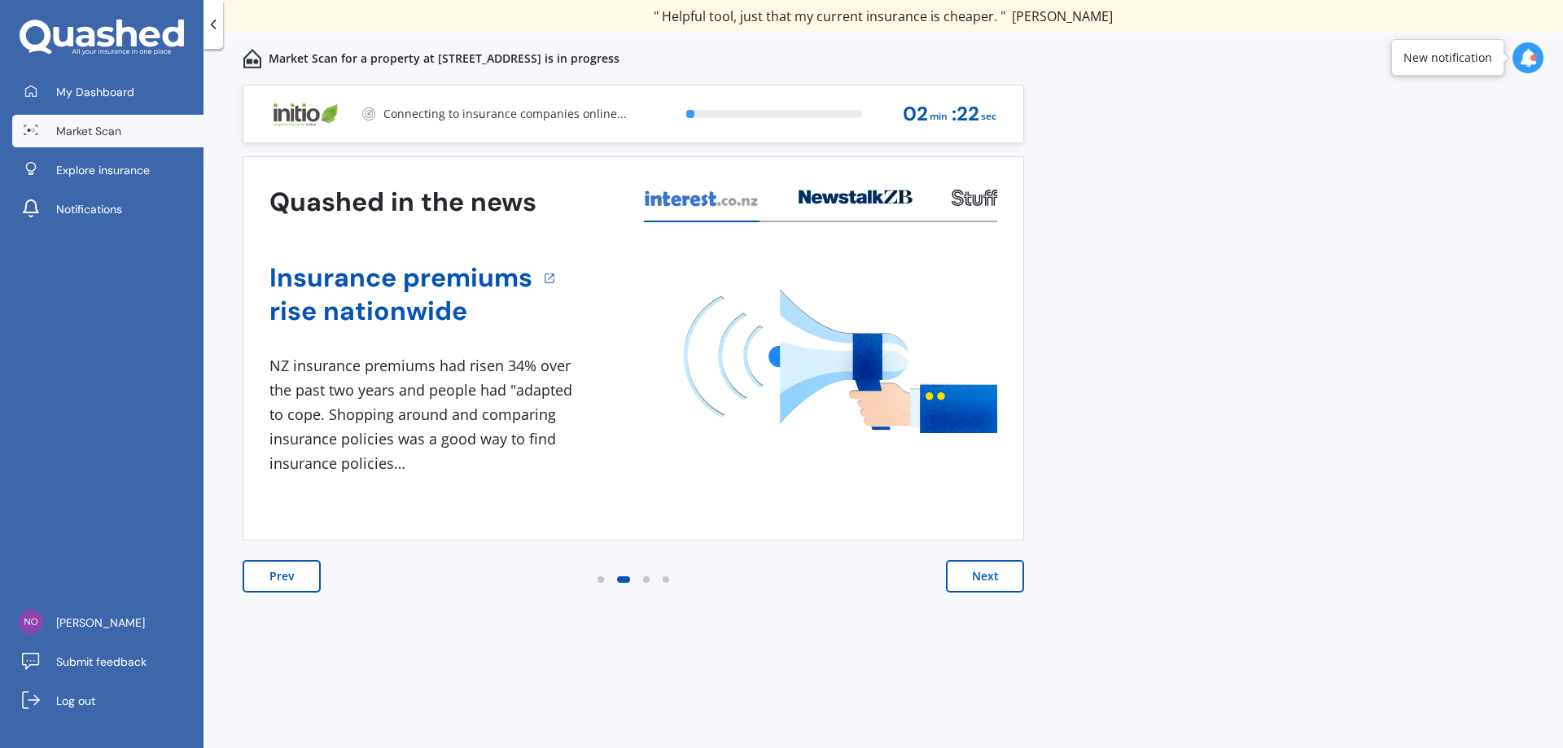
click at [980, 575] on button "Next" at bounding box center [985, 576] width 78 height 33
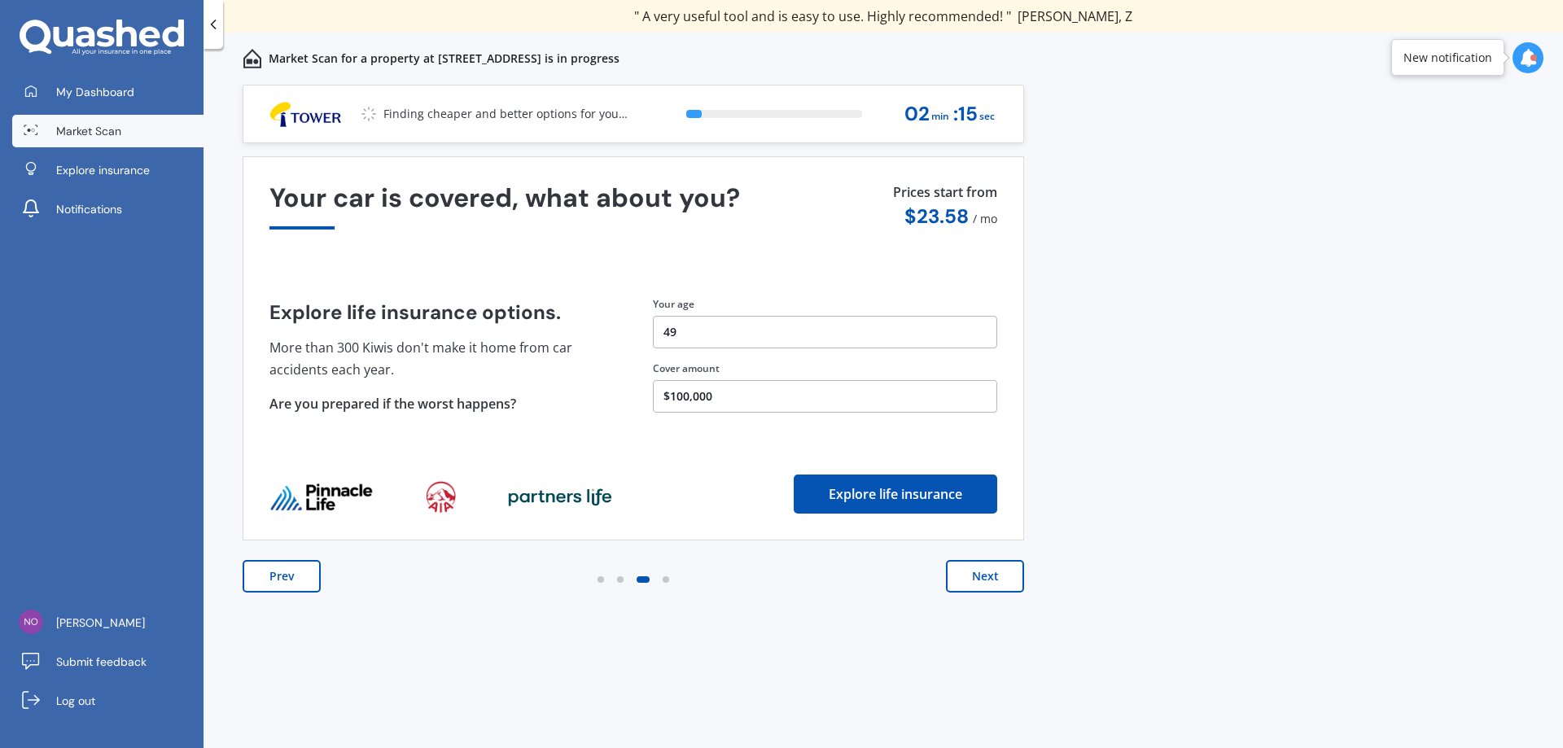
click at [981, 574] on button "Next" at bounding box center [985, 576] width 78 height 33
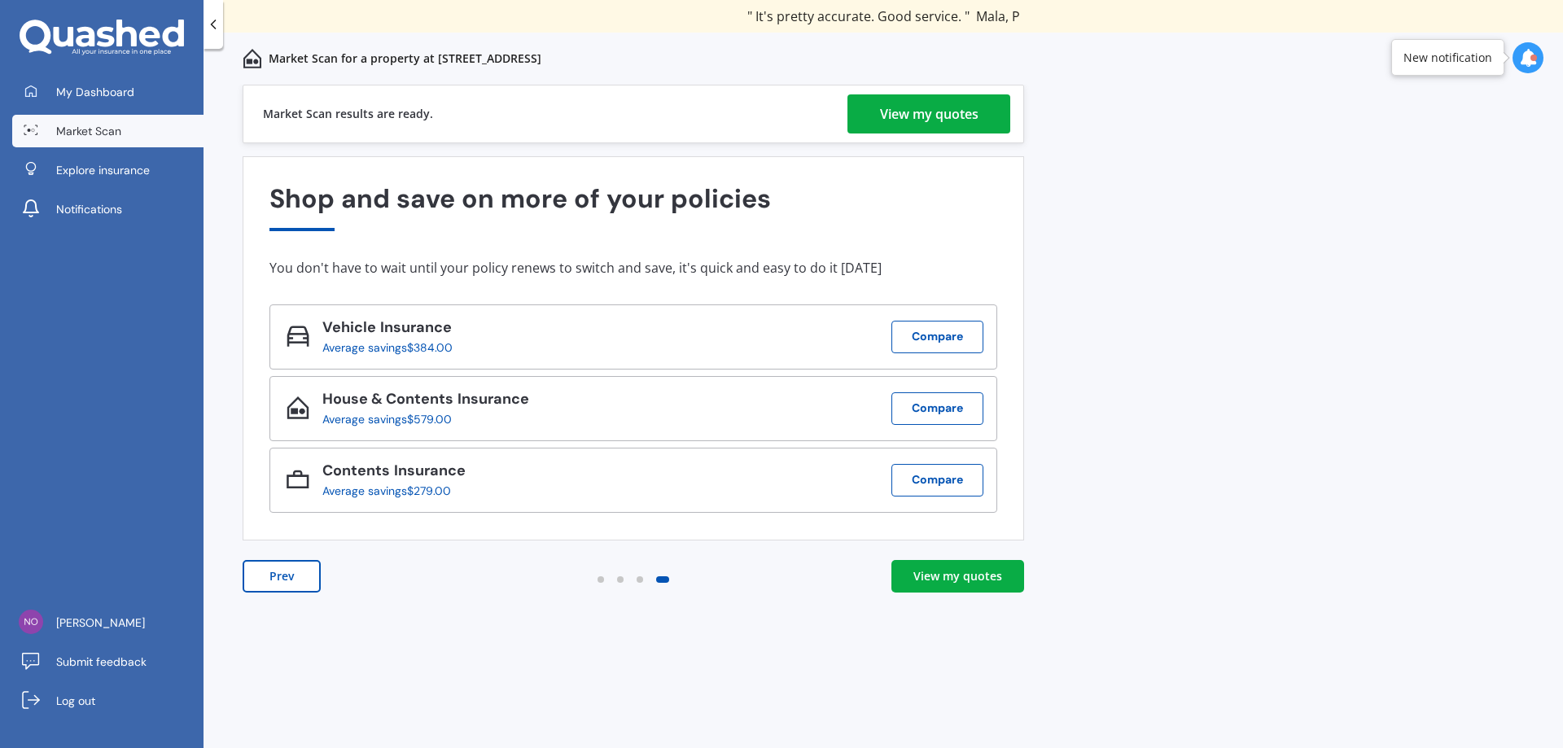
click at [951, 574] on div "View my quotes" at bounding box center [957, 576] width 89 height 16
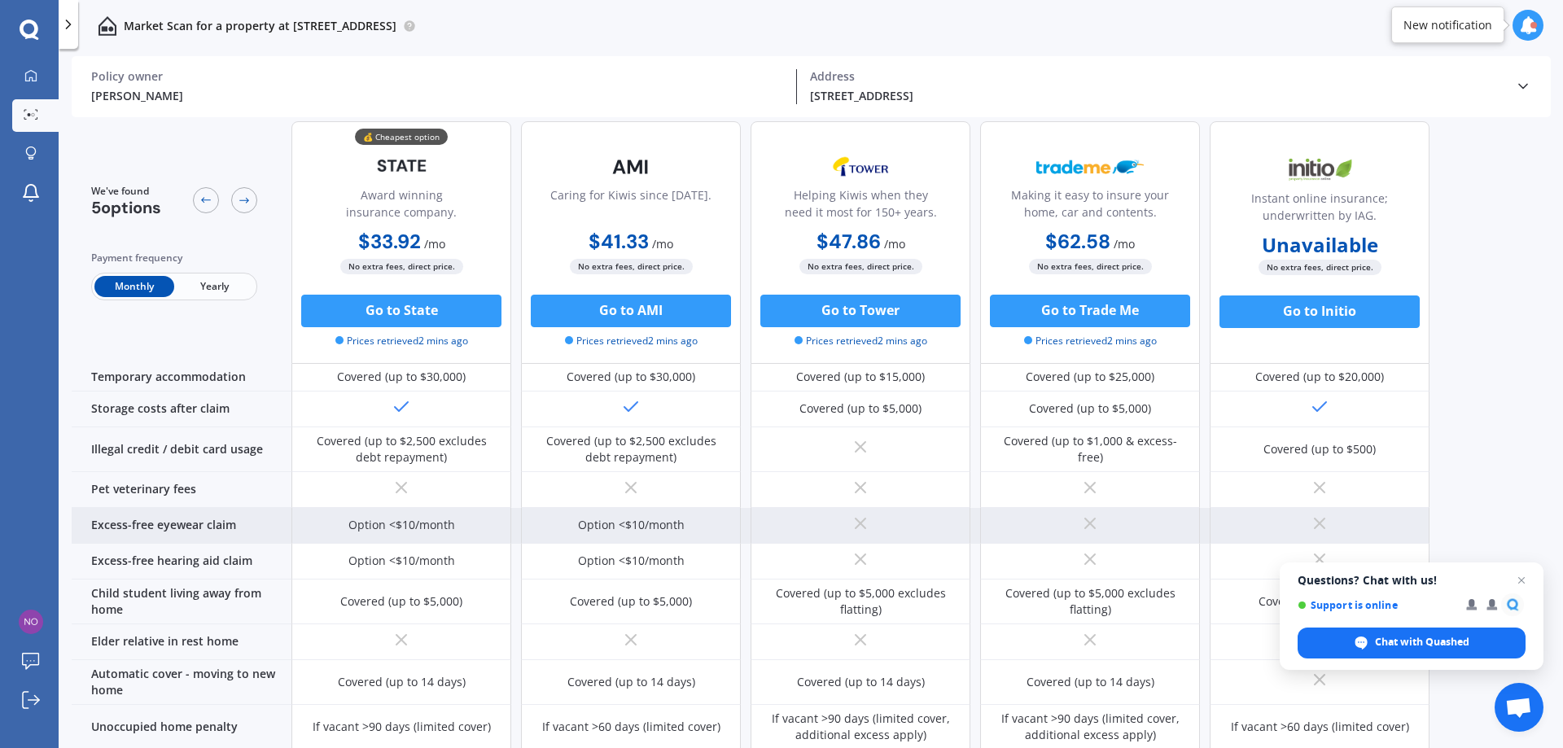
scroll to position [1134, 0]
